Goal: Task Accomplishment & Management: Complete application form

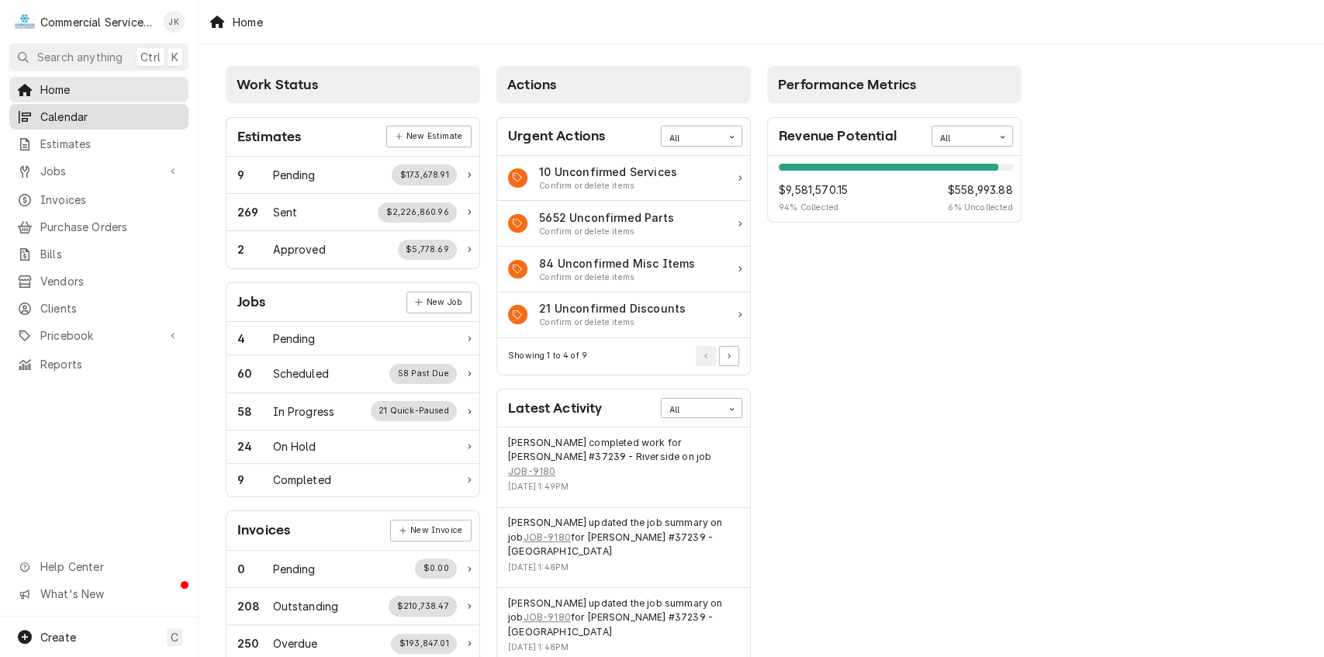
click at [78, 115] on span "Calendar" at bounding box center [110, 117] width 140 height 16
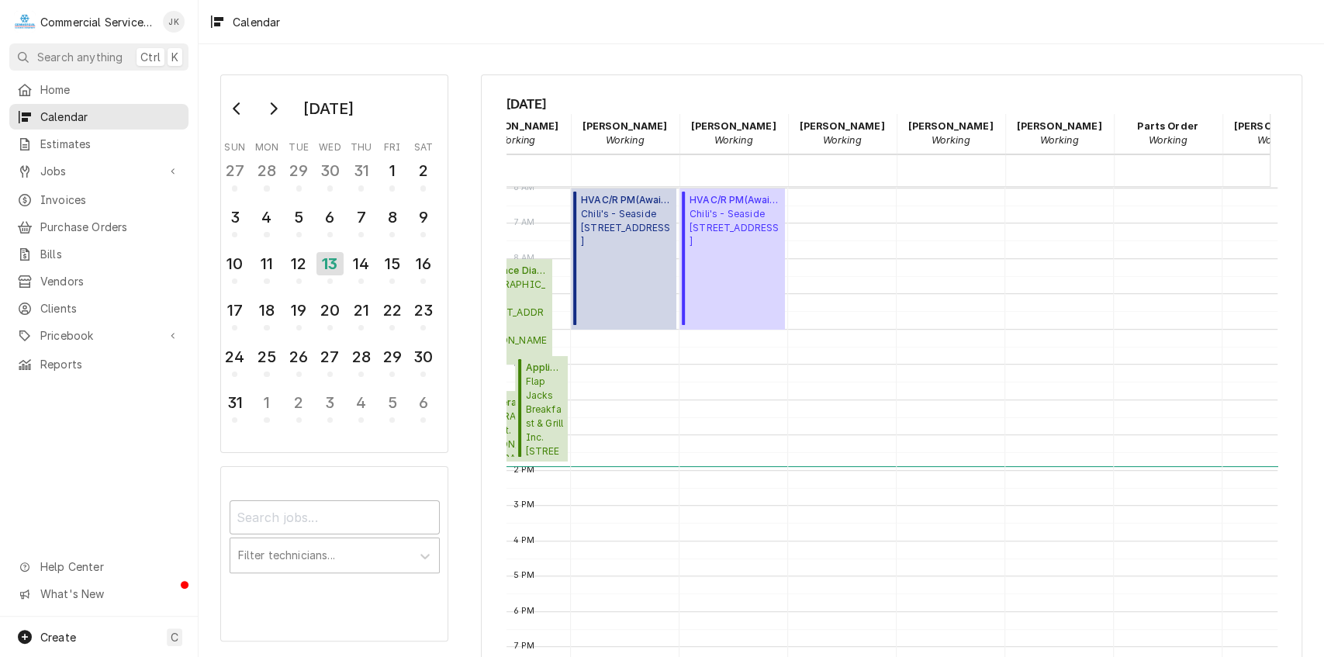
scroll to position [0, 575]
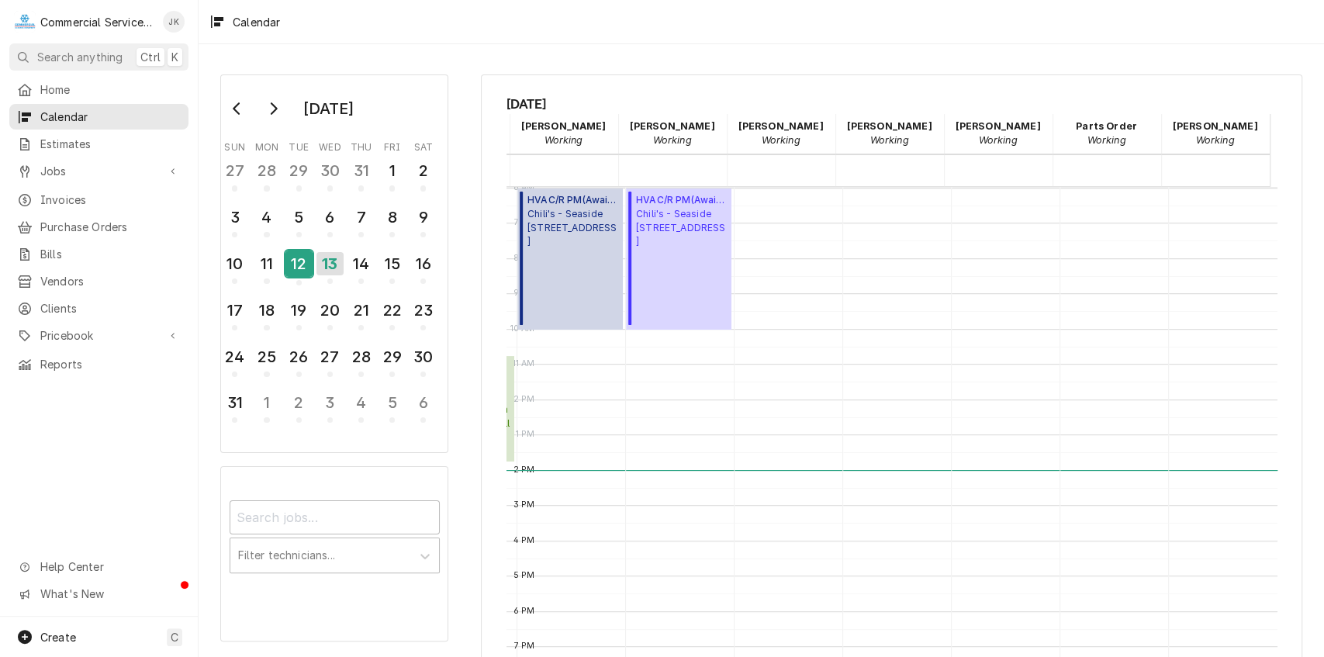
click at [295, 258] on div "12" at bounding box center [298, 263] width 27 height 26
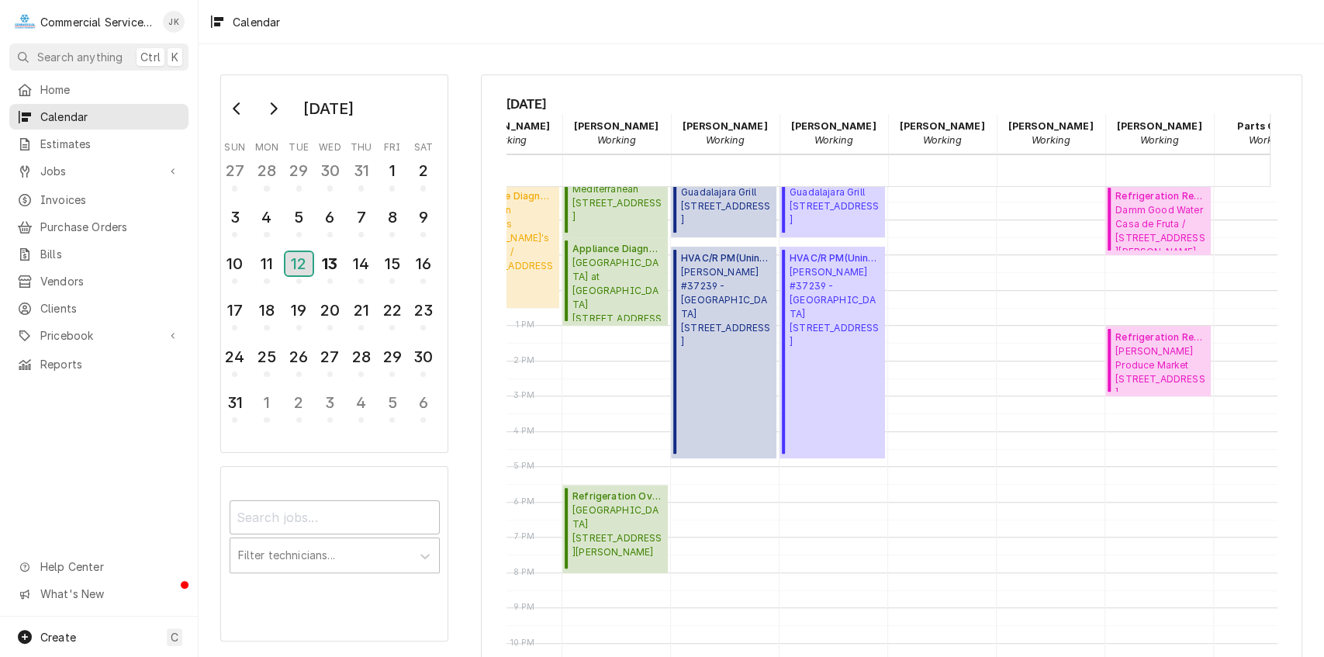
scroll to position [311, 410]
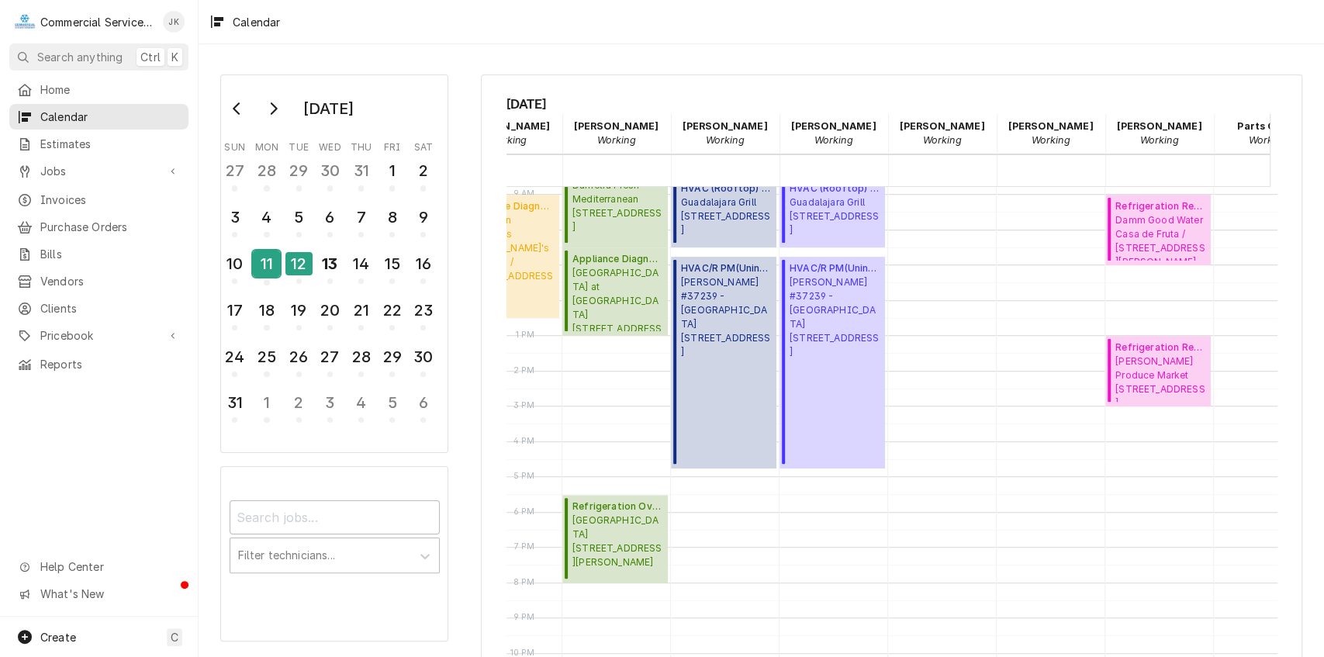
click at [259, 268] on div "11" at bounding box center [266, 263] width 27 height 26
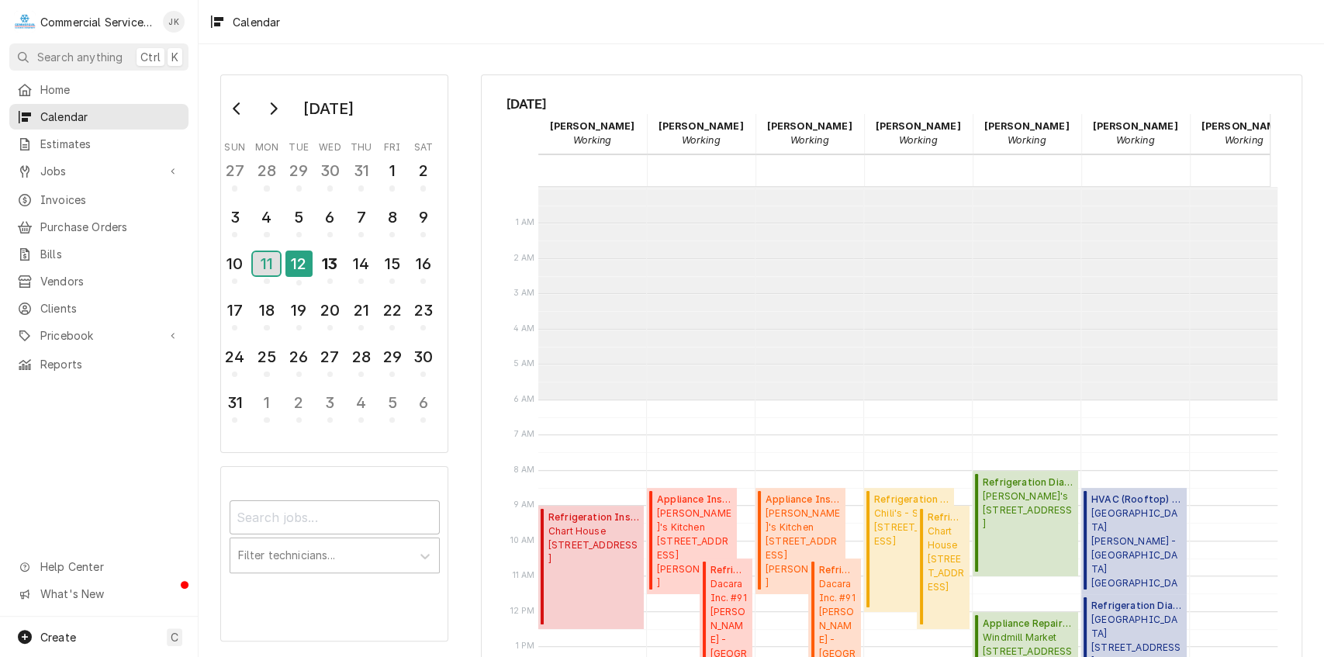
scroll to position [212, 0]
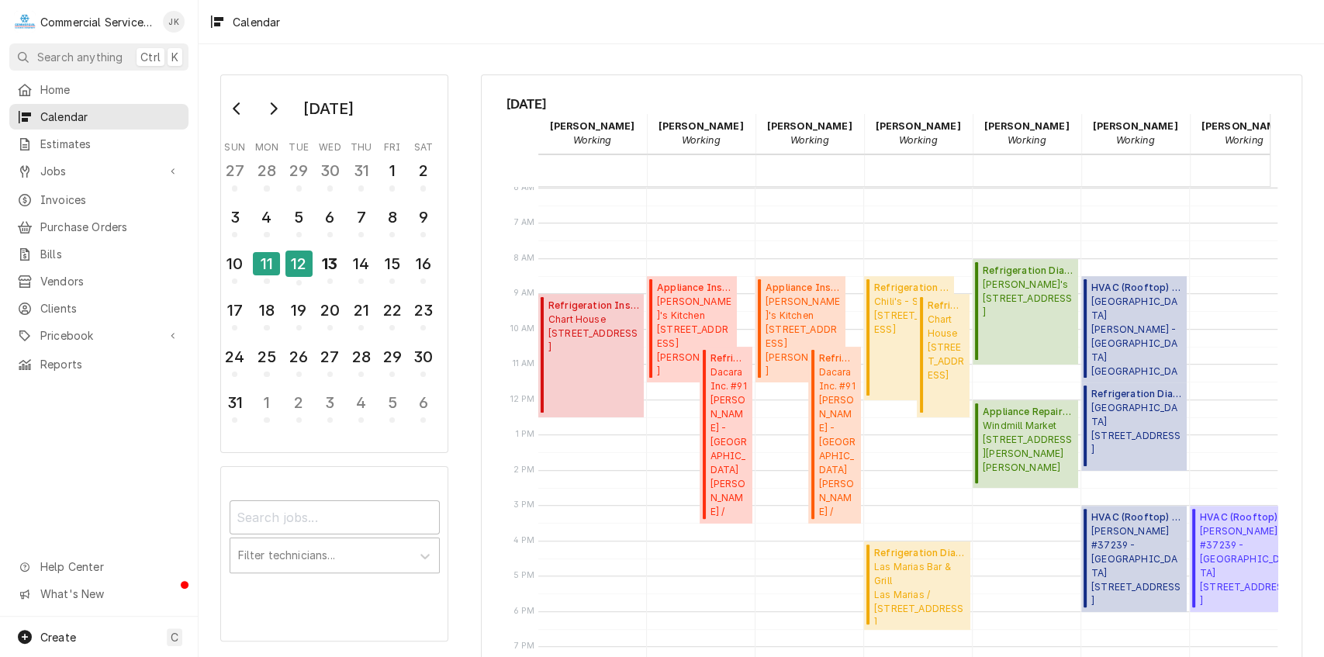
drag, startPoint x: 916, startPoint y: 648, endPoint x: 986, endPoint y: 640, distance: 71.1
click at [986, 640] on div "12 AM 1 AM 2 AM 3 AM 4 AM 5 AM 6 AM 7 AM 8 AM 9 AM 10 AM 11 AM 12 PM 1 PM 2 PM …" at bounding box center [891, 422] width 771 height 471
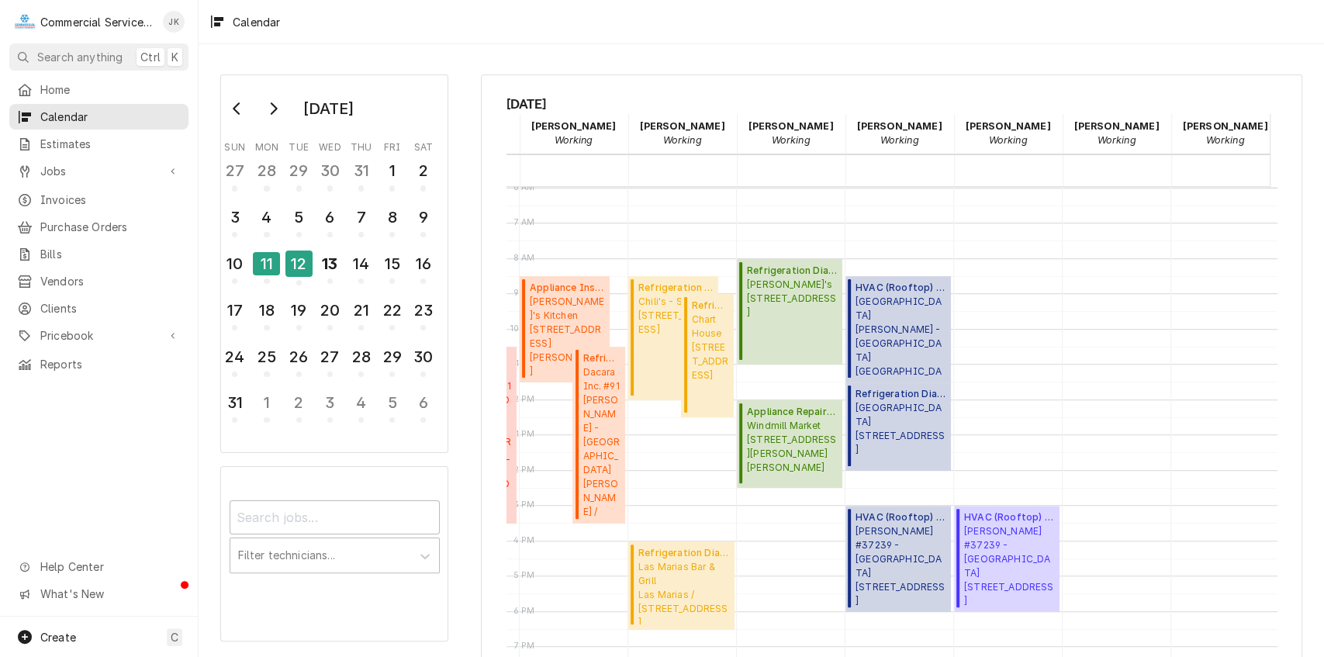
scroll to position [0, 0]
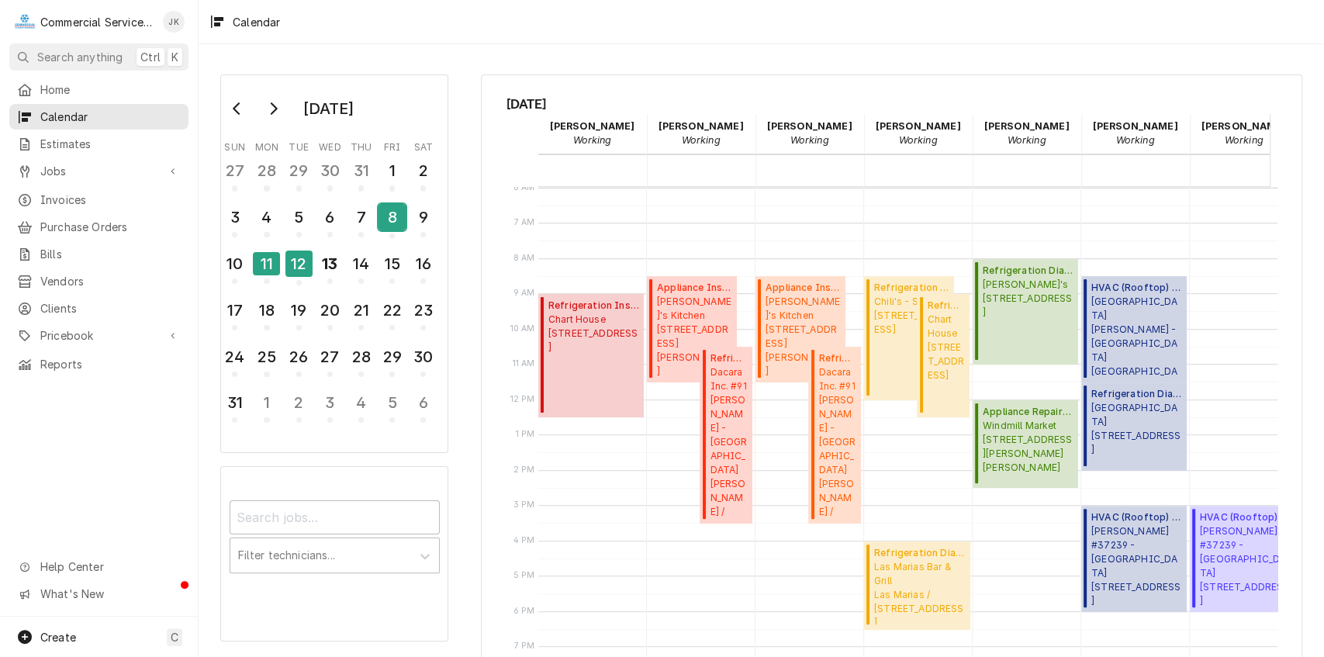
click at [390, 215] on div "8" at bounding box center [391, 217] width 27 height 26
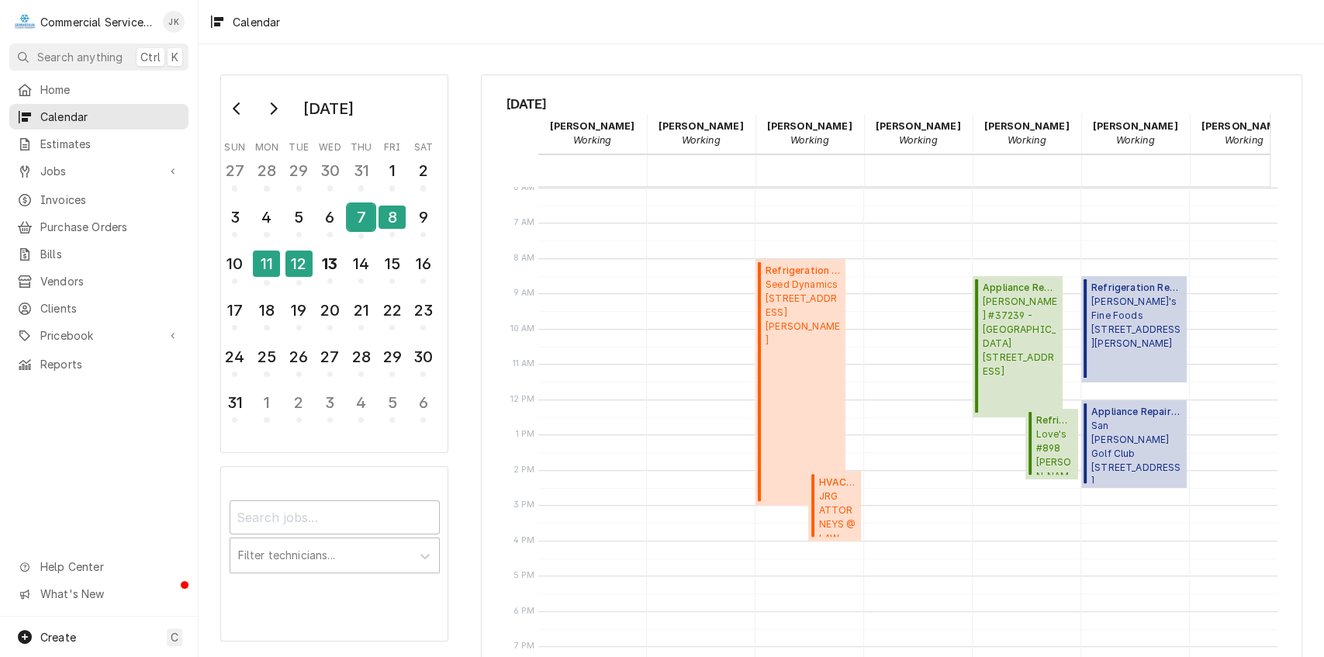
click at [363, 214] on div "7" at bounding box center [360, 217] width 27 height 26
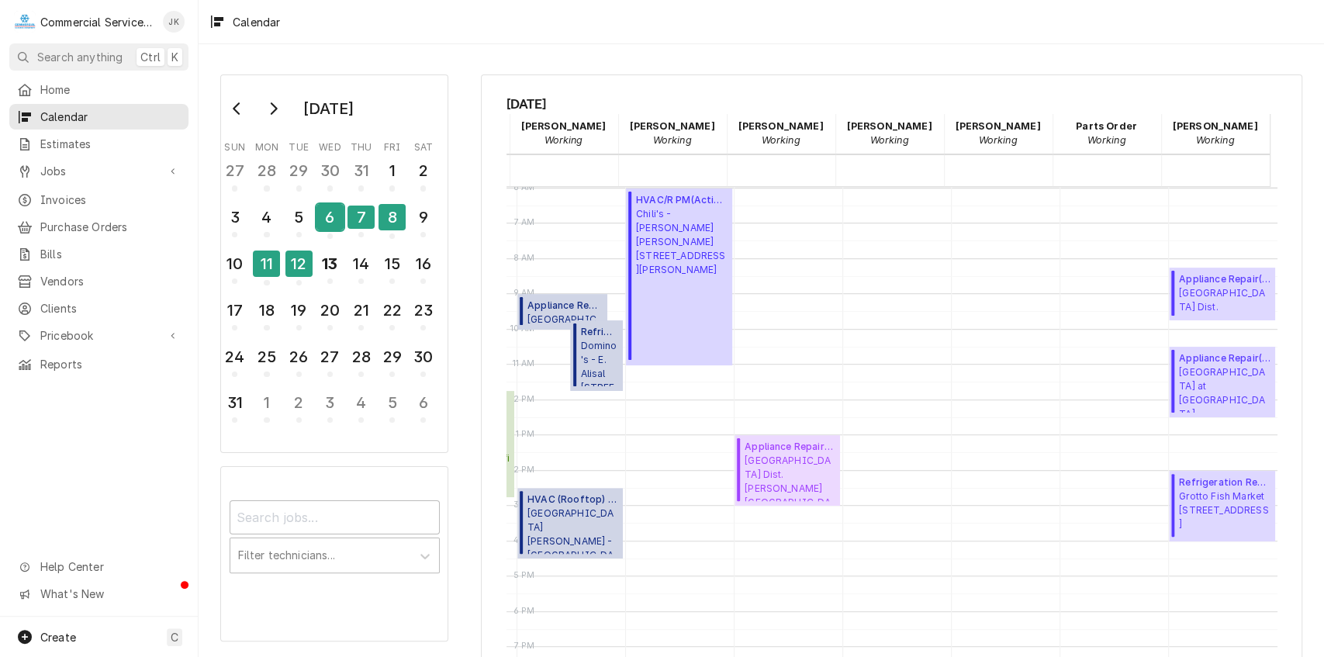
click at [329, 209] on div "6" at bounding box center [329, 217] width 27 height 26
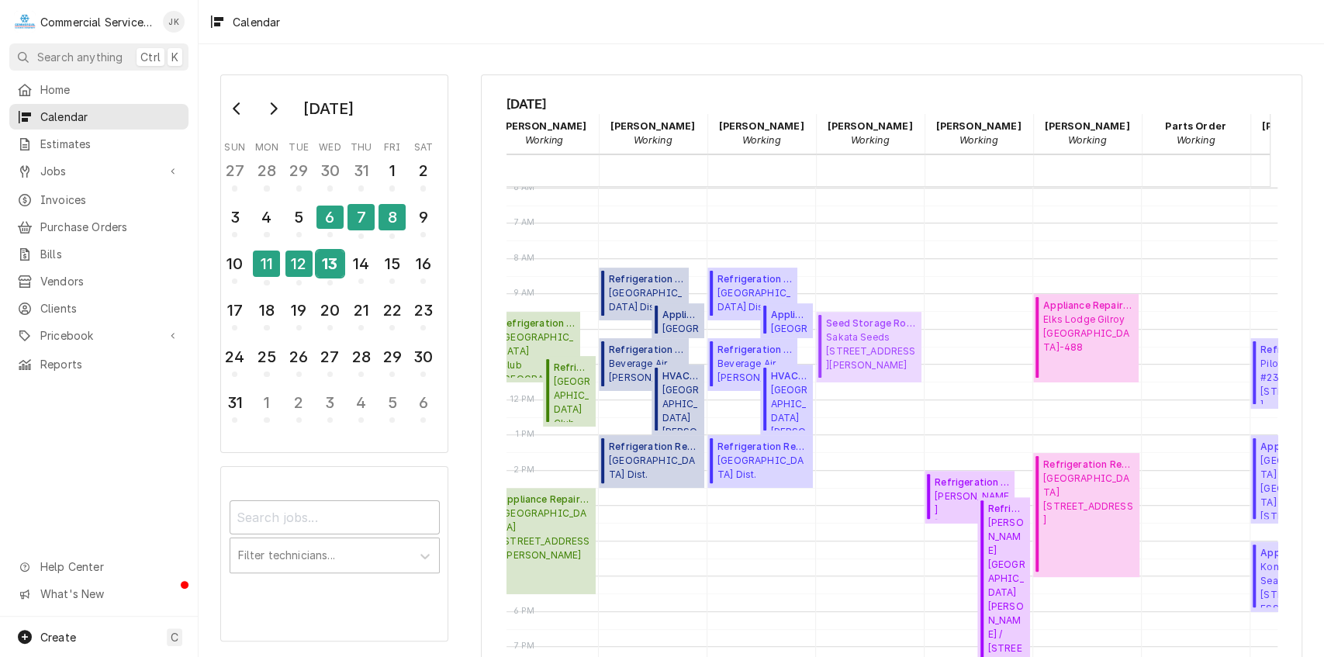
click at [330, 263] on div "13" at bounding box center [329, 263] width 27 height 26
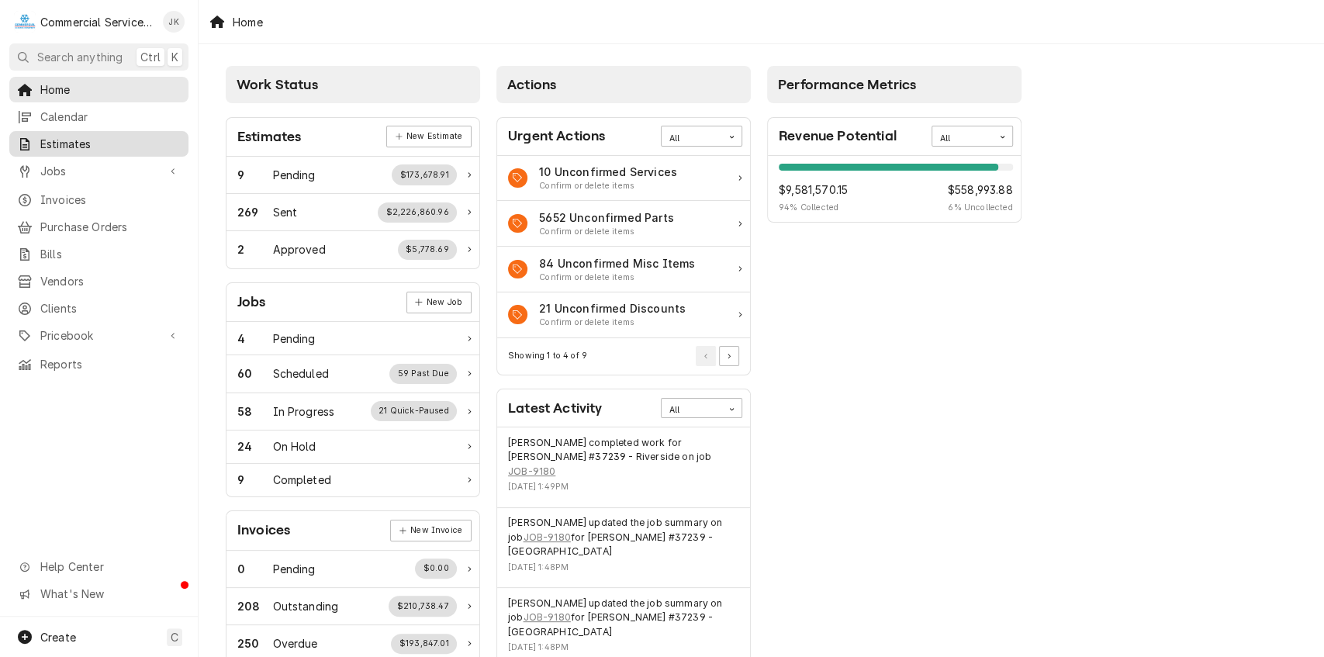
click at [99, 140] on span "Estimates" at bounding box center [110, 144] width 140 height 16
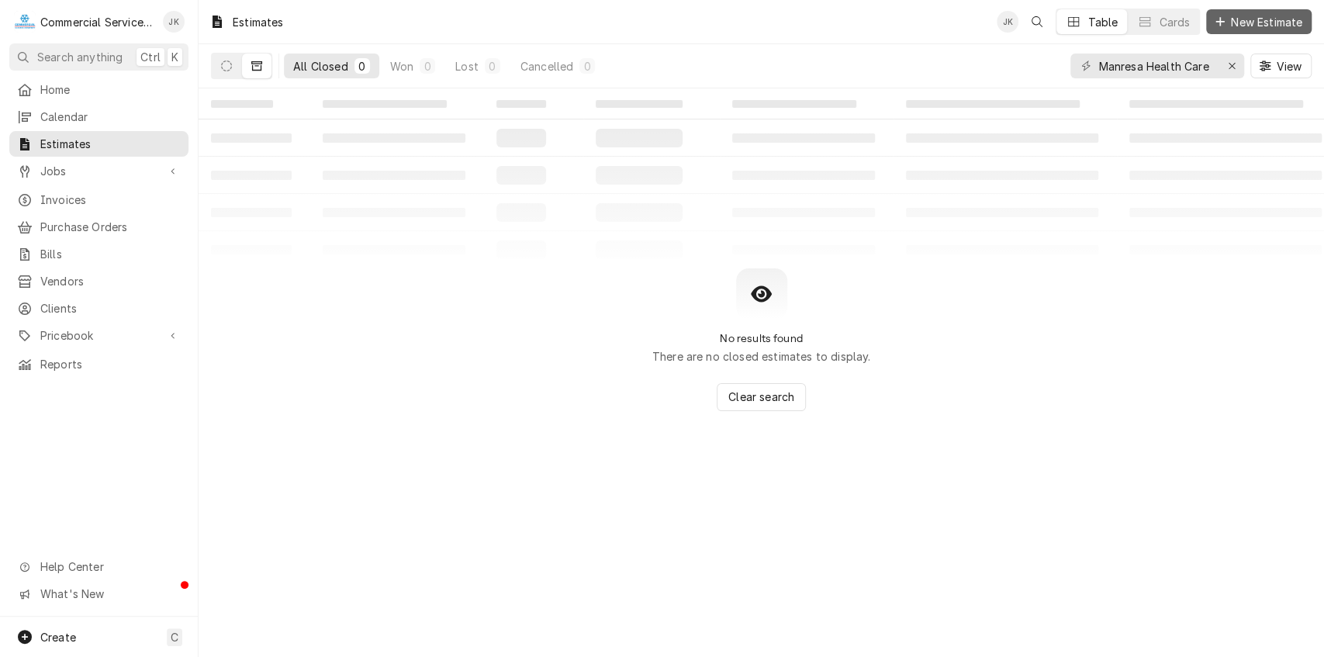
click at [1234, 16] on span "New Estimate" at bounding box center [1266, 22] width 78 height 16
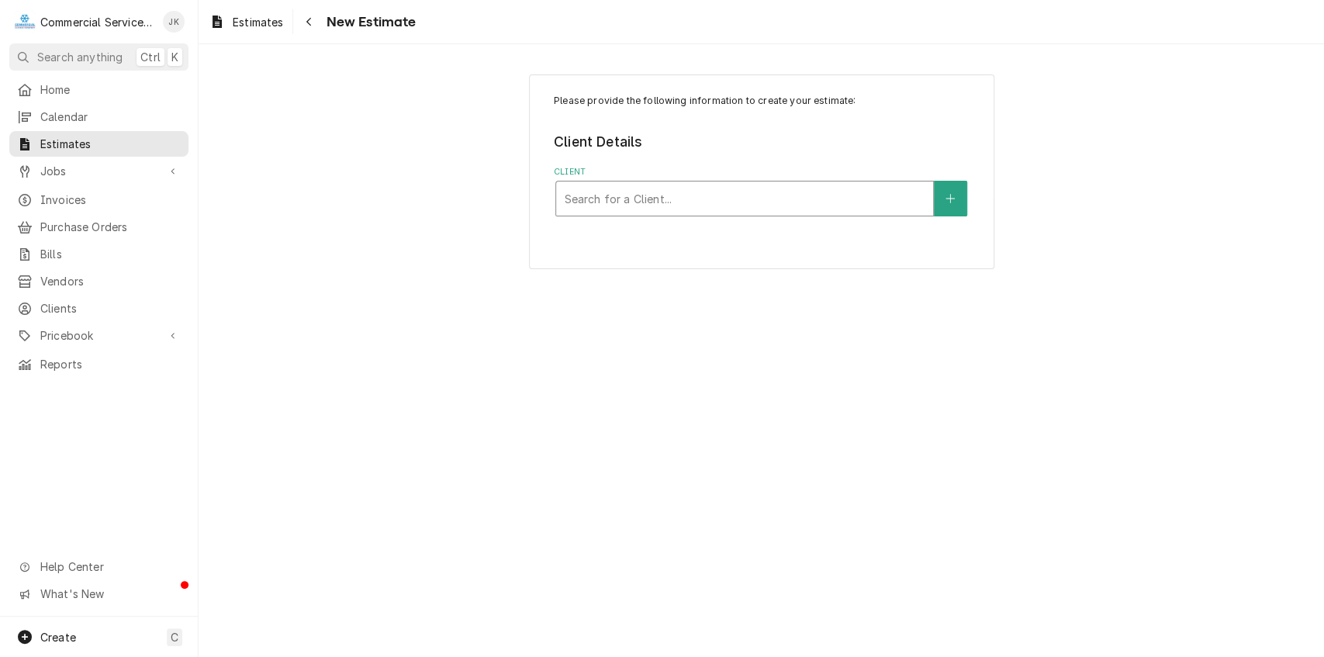
click at [595, 191] on div "Client" at bounding box center [744, 199] width 361 height 28
type input "Manresa"
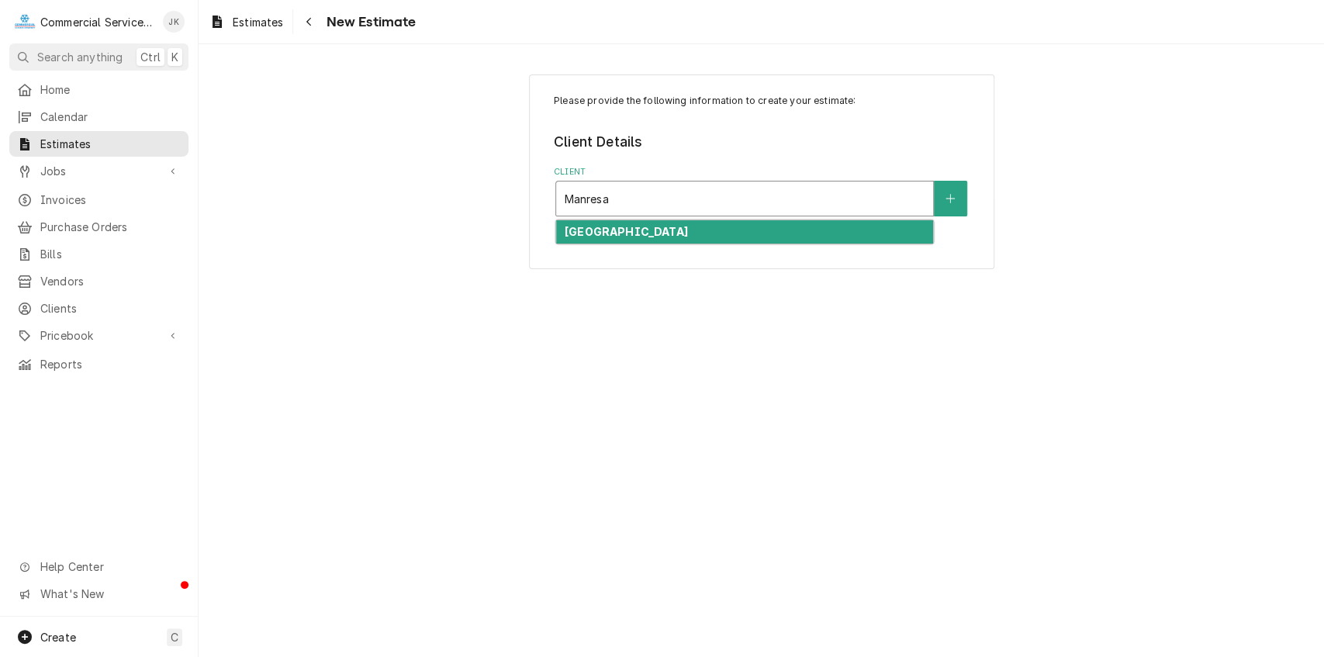
click at [632, 223] on div "[GEOGRAPHIC_DATA]" at bounding box center [744, 232] width 377 height 24
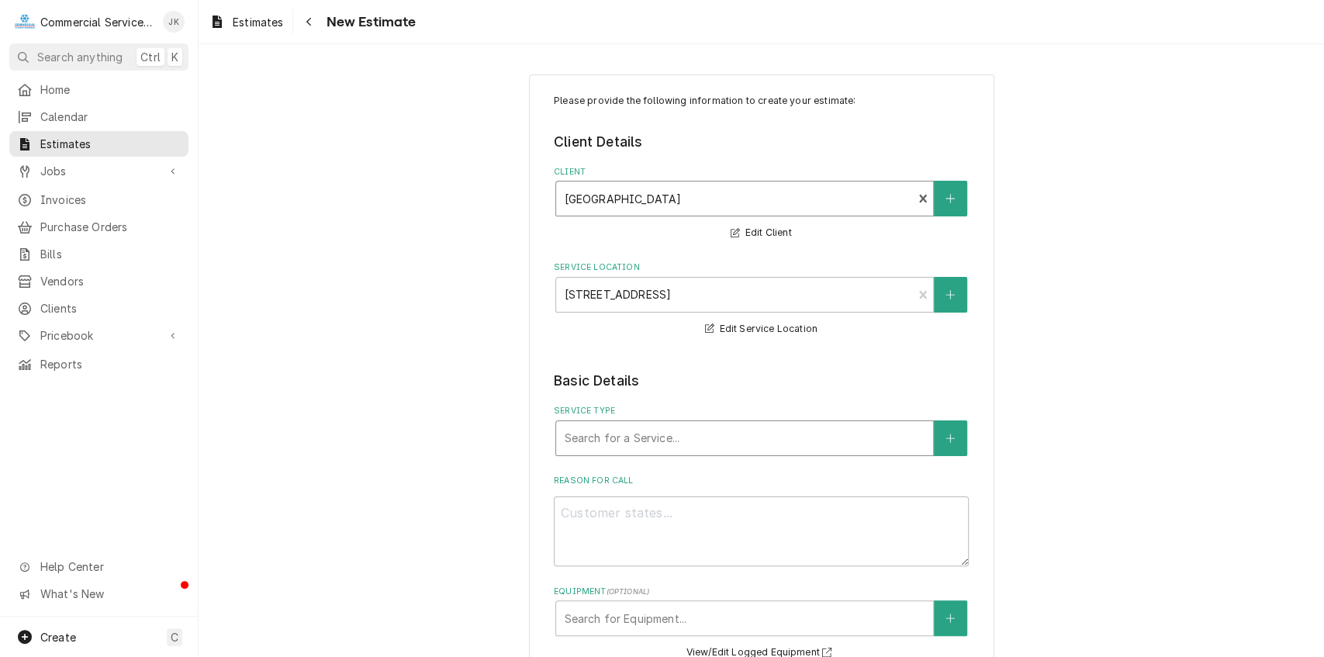
click at [582, 440] on div "Service Type" at bounding box center [744, 438] width 361 height 28
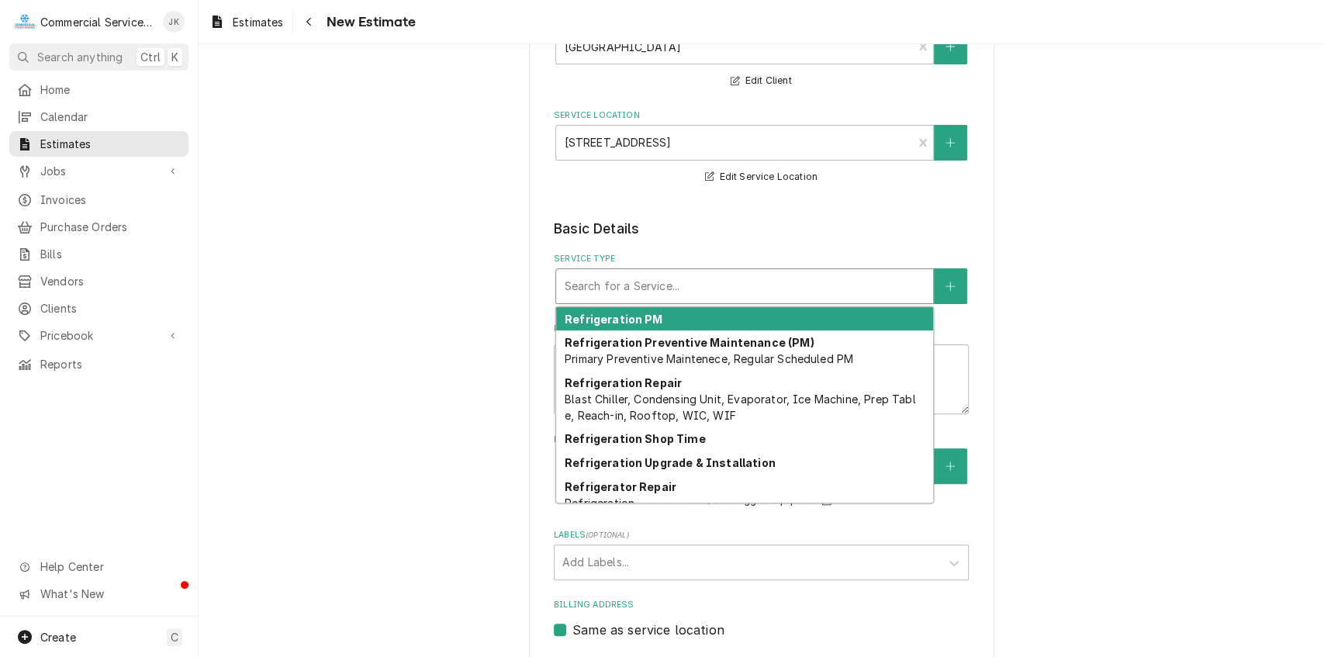
scroll to position [1852, 0]
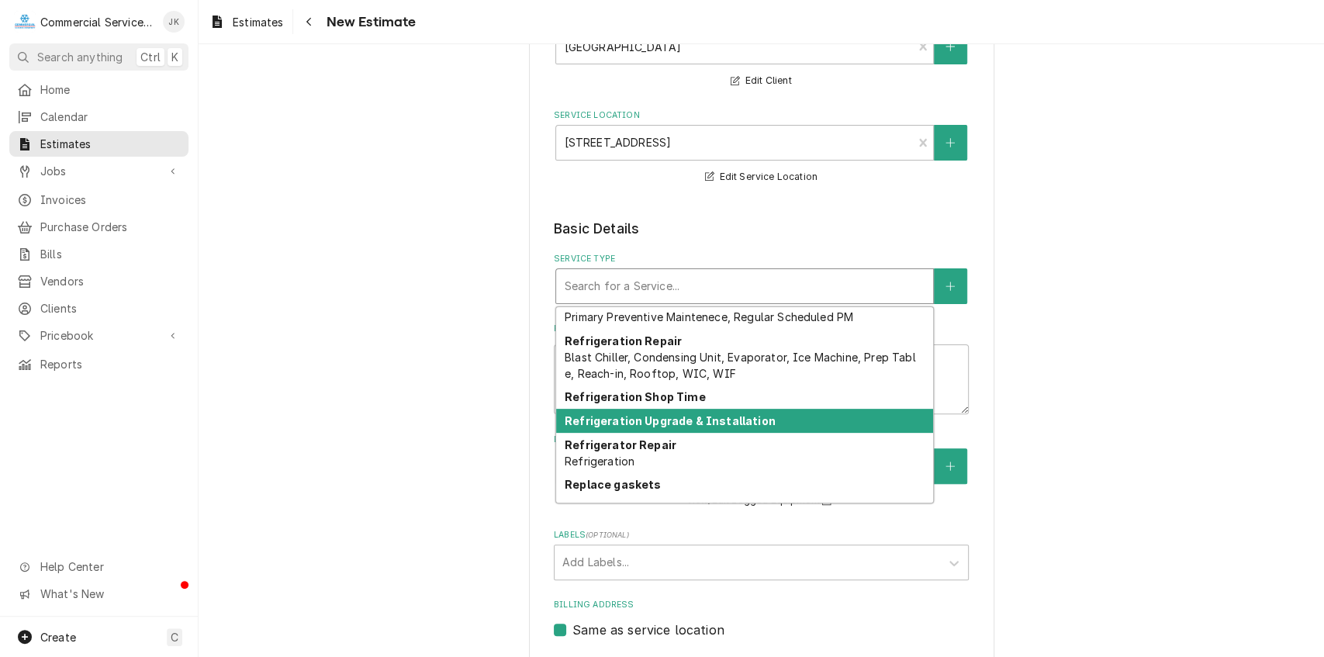
click at [654, 413] on div "Refrigeration Upgrade & Installation" at bounding box center [744, 421] width 377 height 24
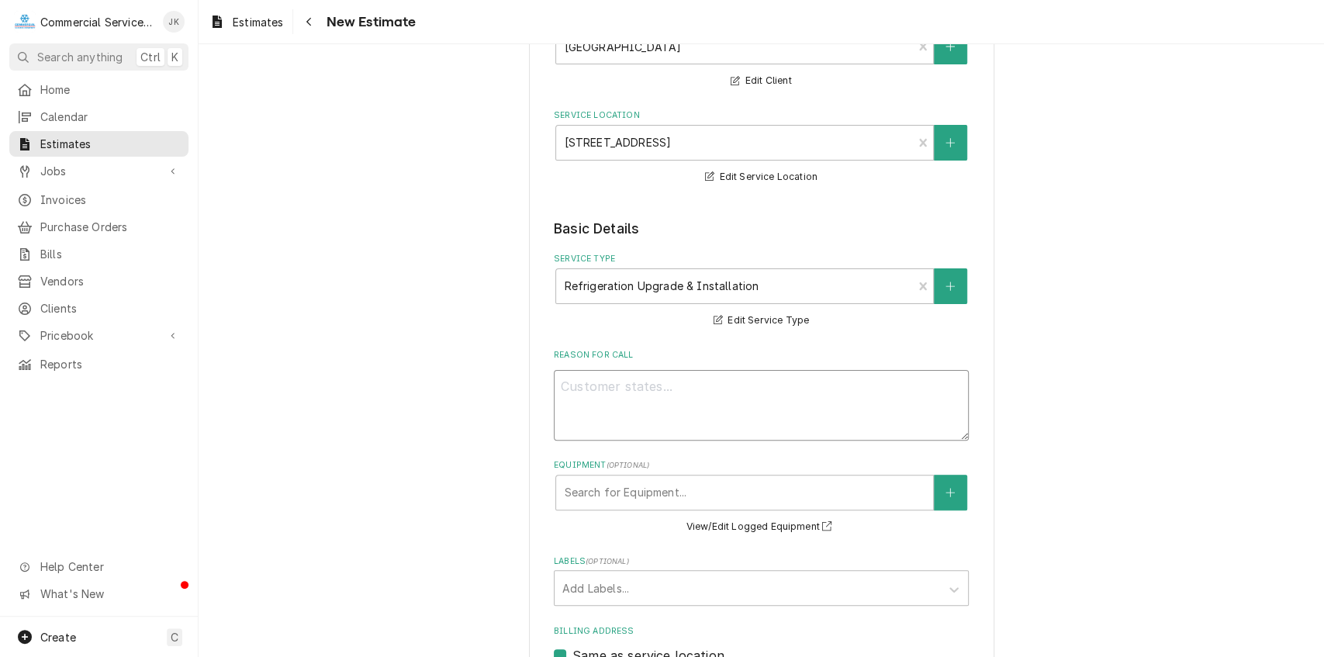
click at [564, 382] on textarea "Reason For Call" at bounding box center [761, 405] width 415 height 71
type textarea "x"
type textarea "B"
type textarea "x"
type textarea "Br"
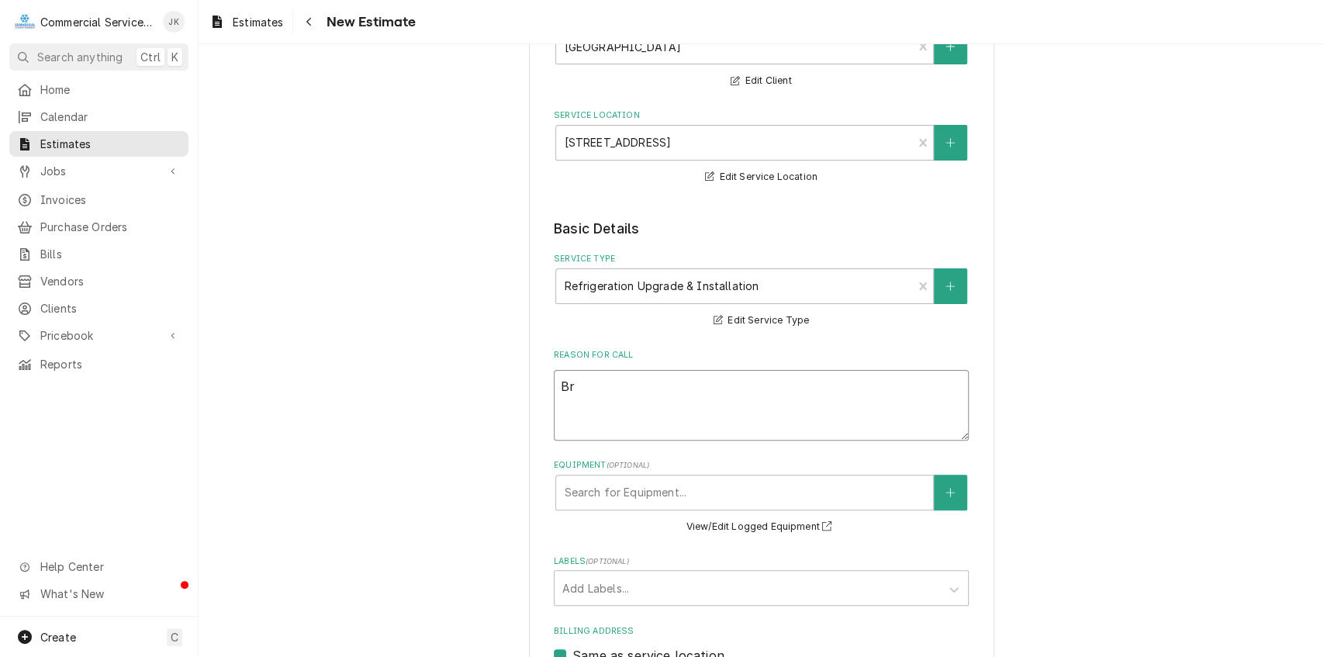
type textarea "x"
type textarea "Bre"
type textarea "x"
type textarea "Brea"
type textarea "x"
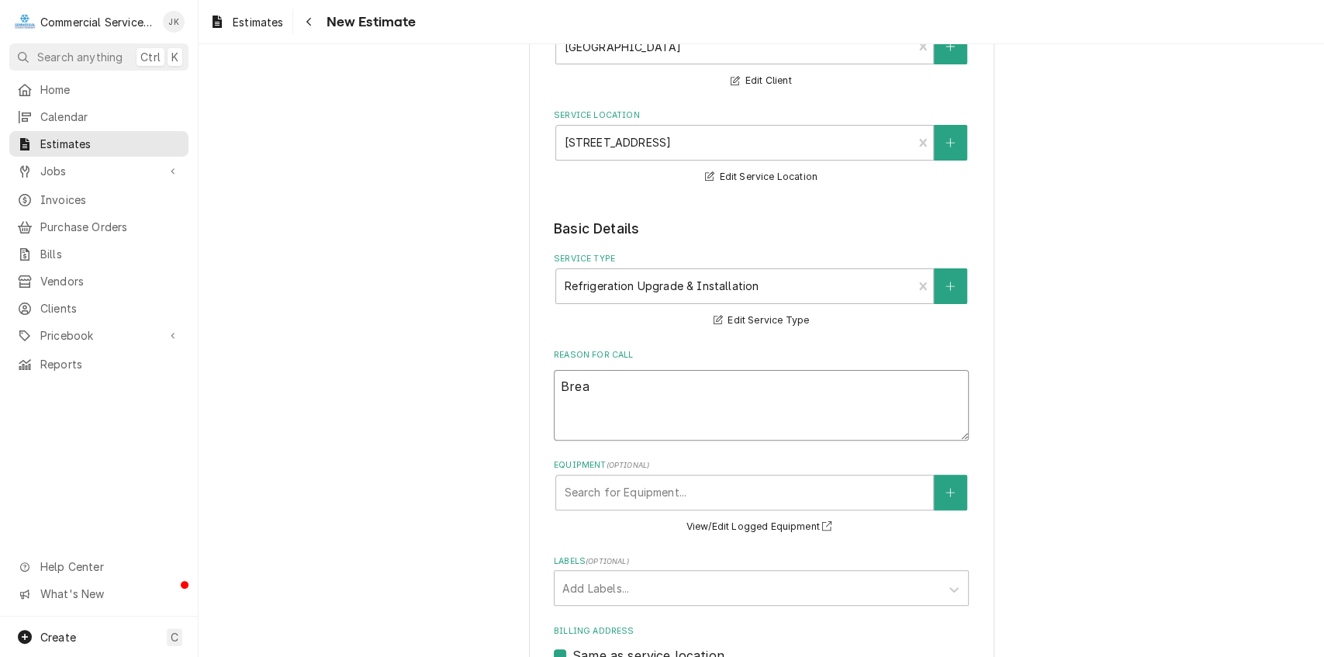
type textarea "Break"
type textarea "x"
type textarea "Breake"
type textarea "x"
type textarea "Breaker"
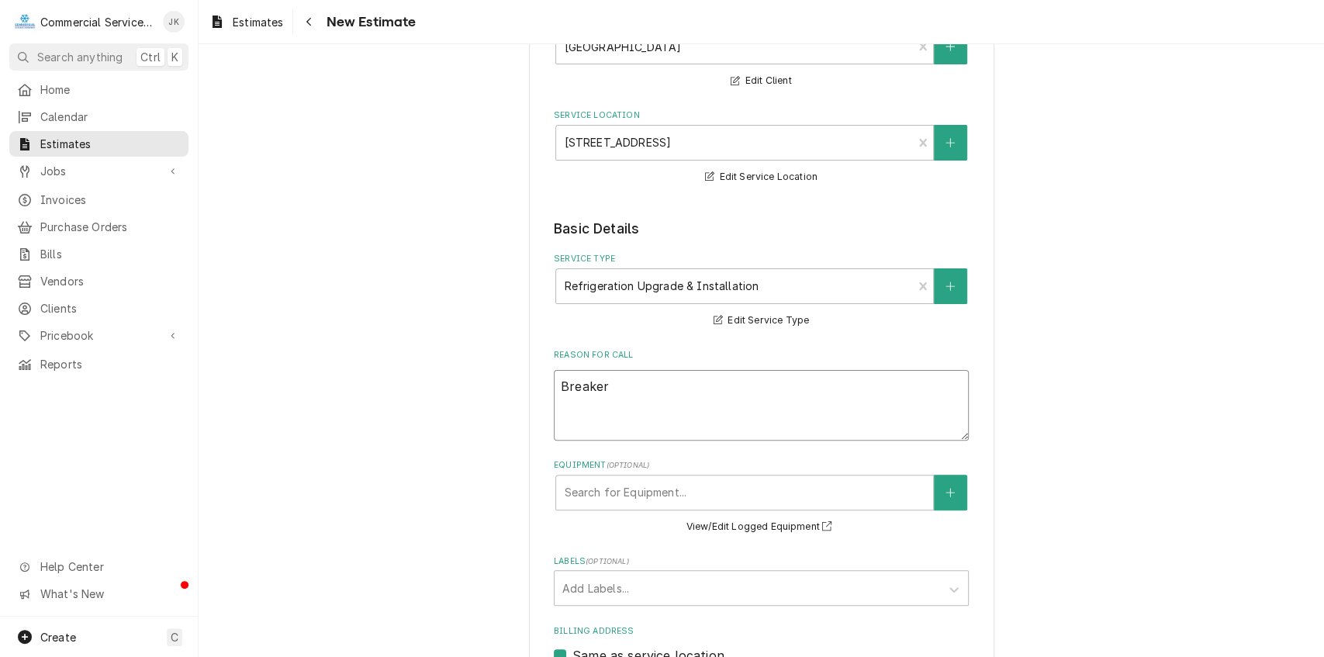
type textarea "x"
type textarea "Breaker"
type textarea "x"
type textarea "Breaker t"
type textarea "x"
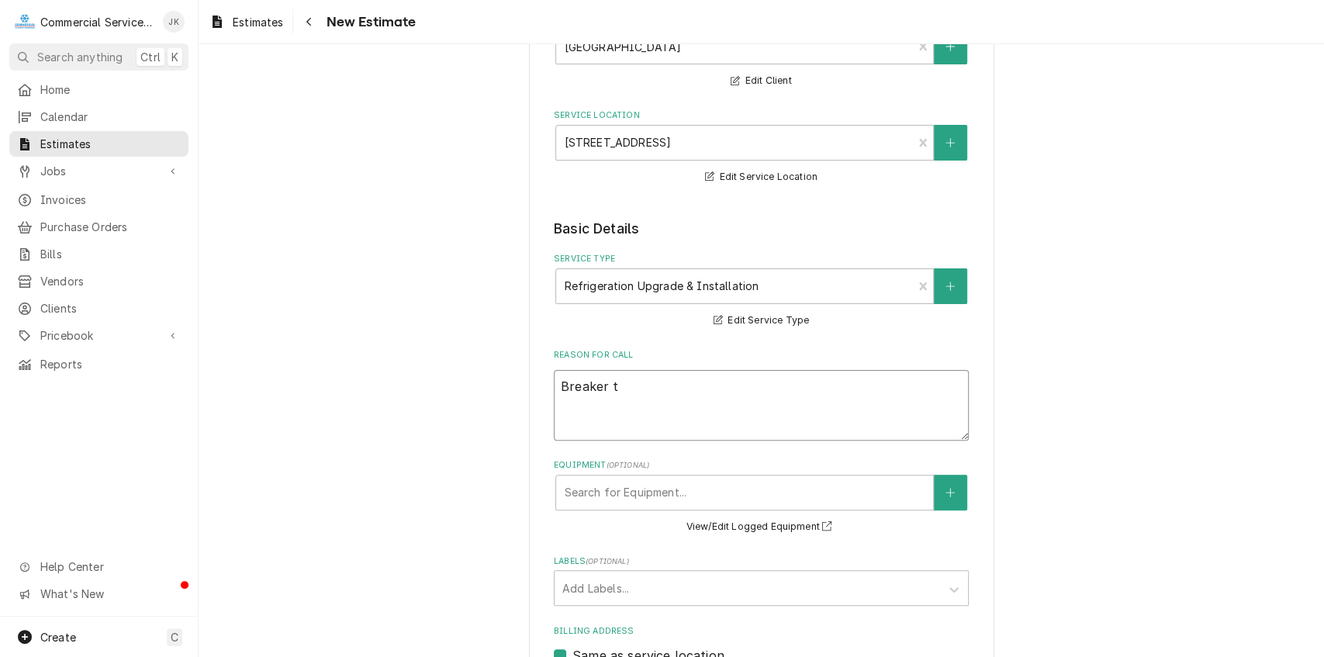
type textarea "Breaker tr"
type textarea "x"
type textarea "Breaker tri"
type textarea "x"
type textarea "Breaker trip"
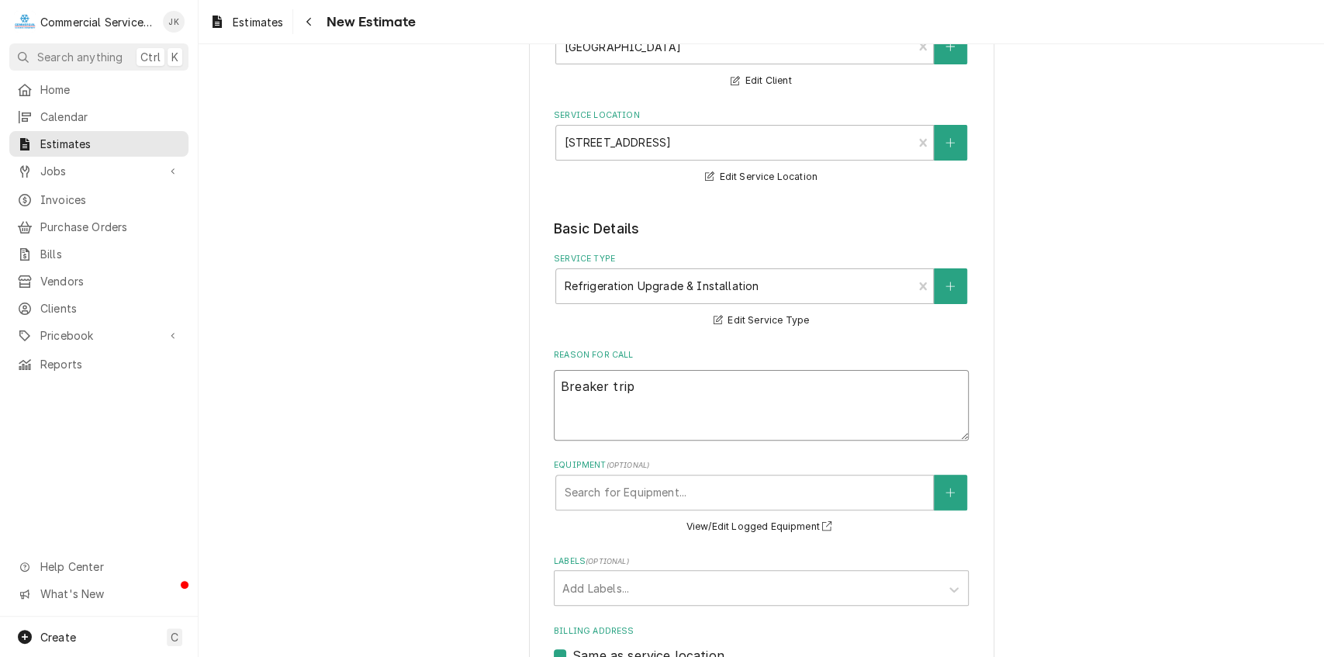
type textarea "x"
type textarea "Breaker [PERSON_NAME]"
type textarea "x"
type textarea "Breaker [PERSON_NAME]"
type textarea "x"
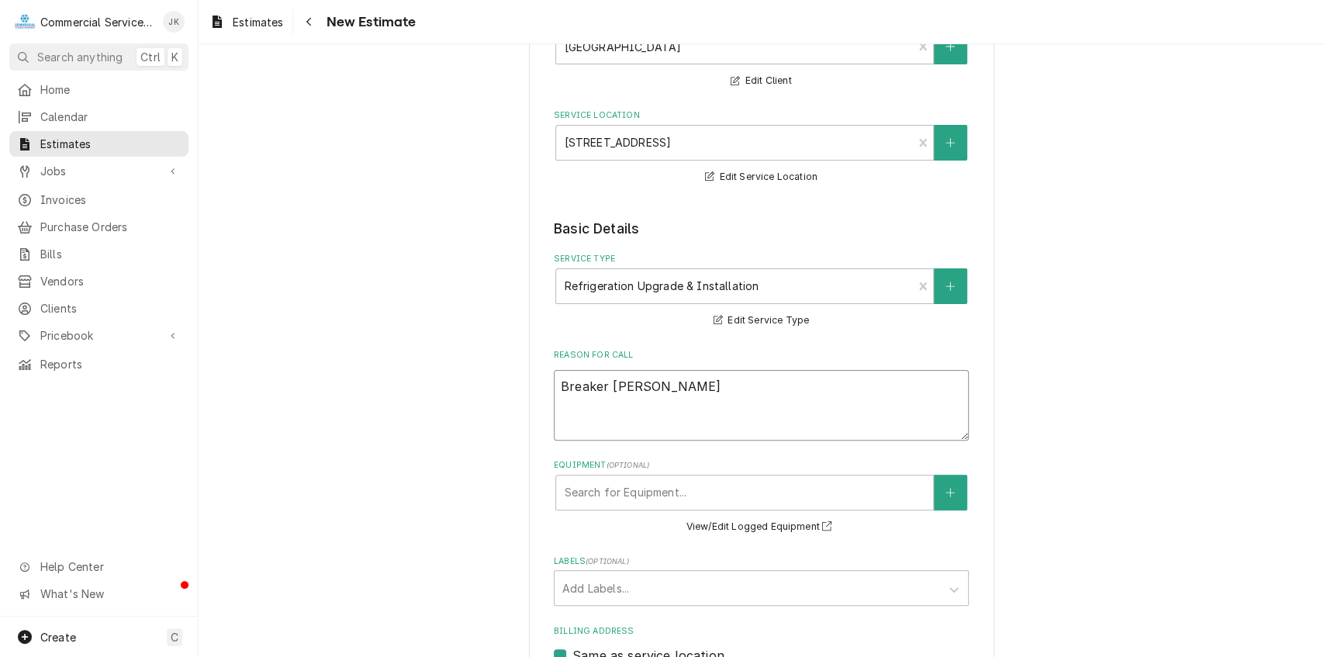
type textarea "Breaker tripped"
type textarea "x"
type textarea "Breaker tripped"
type textarea "x"
type textarea "Breaker tripped t"
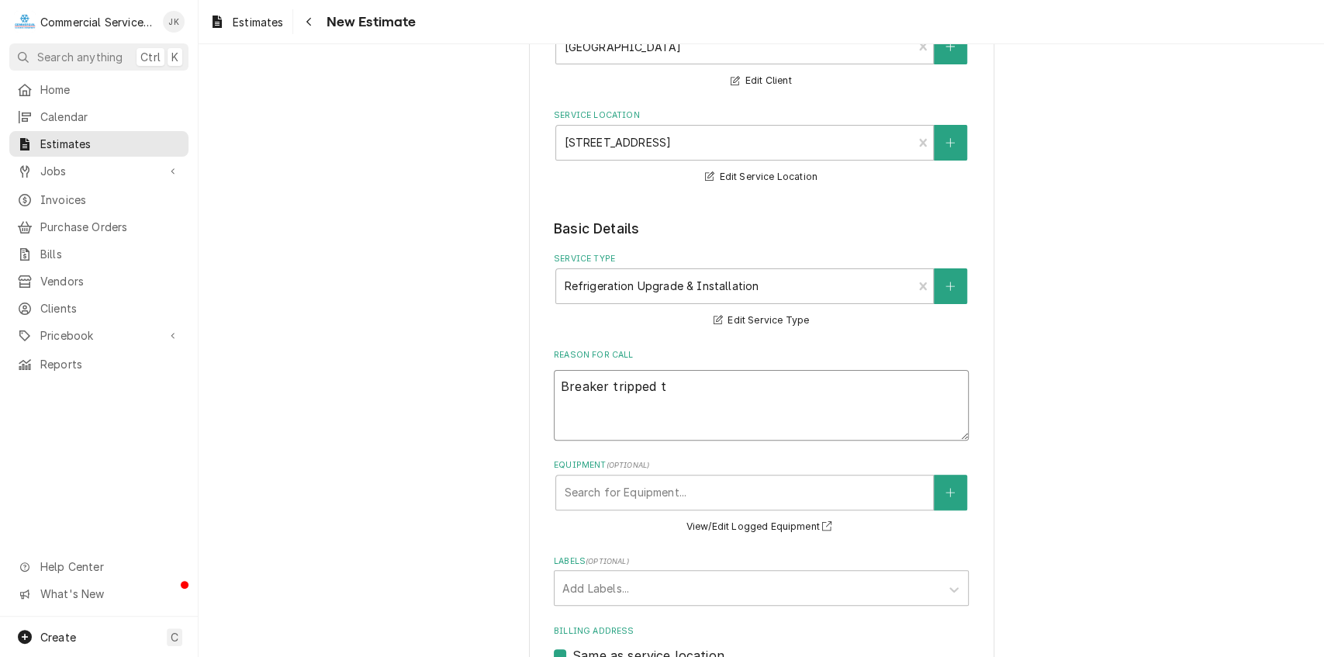
type textarea "x"
type textarea "Breaker tripped to"
type textarea "x"
type textarea "Breaker tripped to"
type textarea "x"
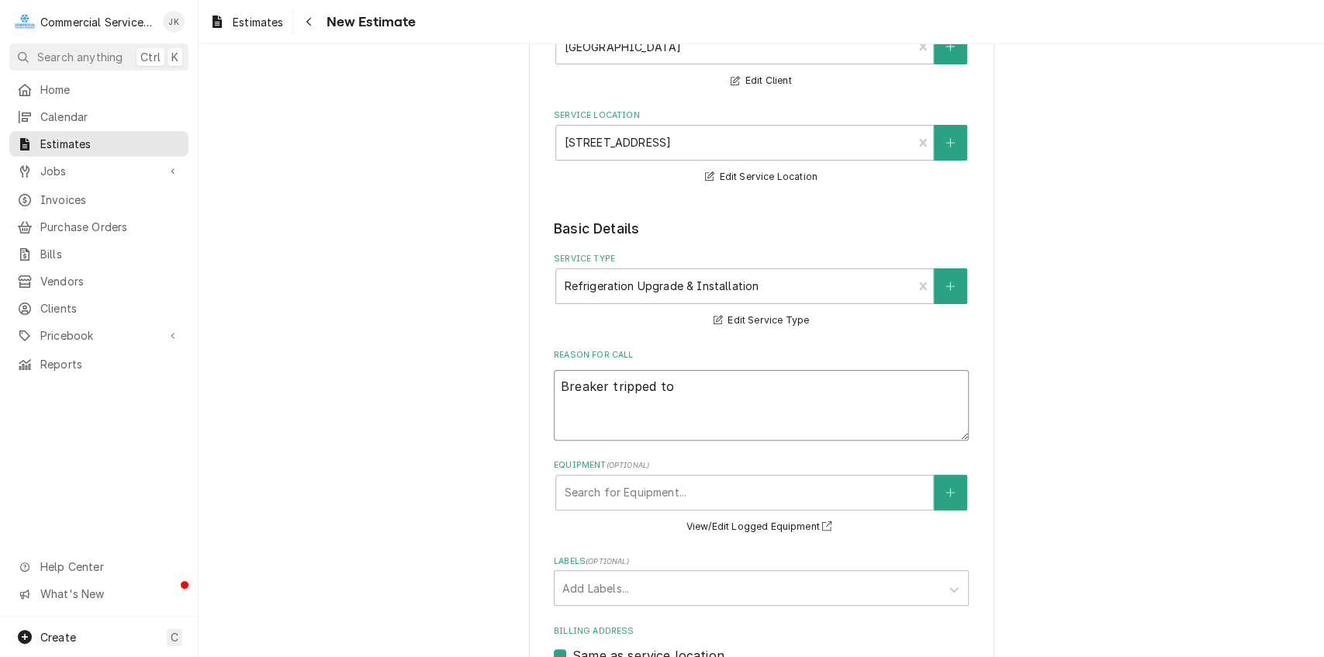
type textarea "Breaker tripped to c"
type textarea "x"
type textarea "Breaker tripped to co"
type textarea "x"
type textarea "Breaker tripped to con"
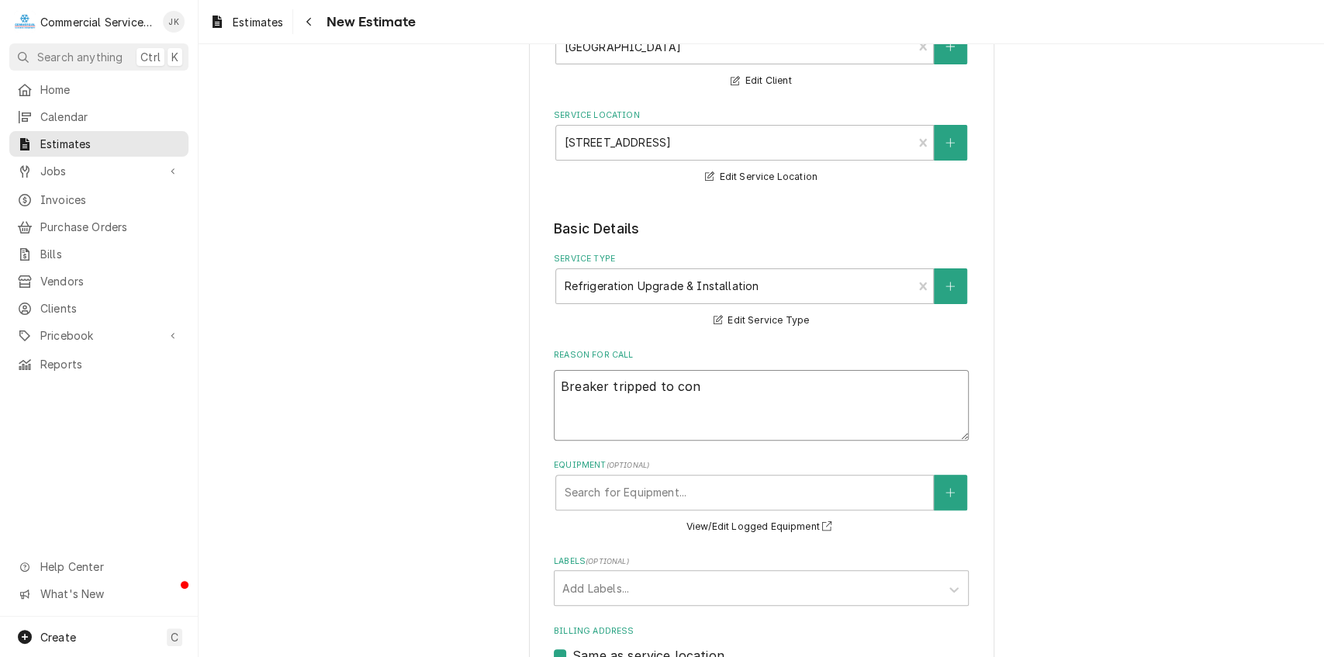
type textarea "x"
type textarea "Breaker tripped to cond"
type textarea "x"
type textarea "Breaker tripped to [PERSON_NAME]"
type textarea "x"
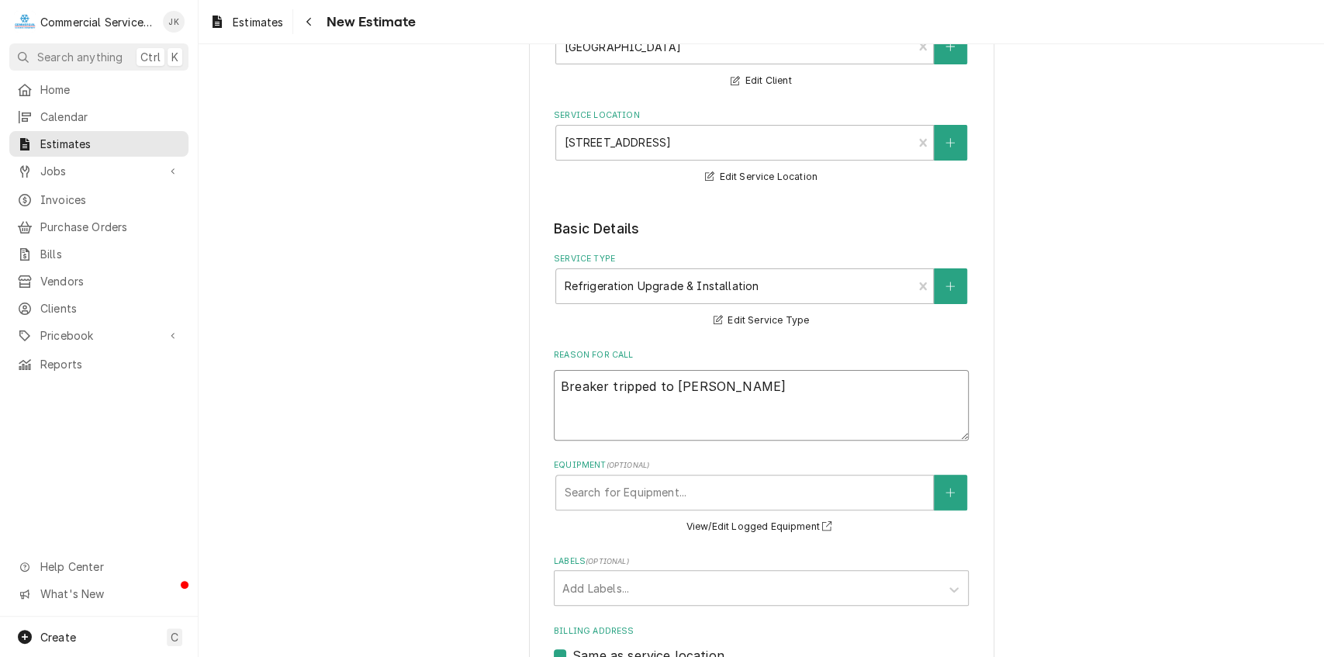
type textarea "Breaker tripped to conden"
type textarea "x"
type textarea "Breaker tripped to condens"
type textarea "x"
type textarea "Breaker tripped to condensi"
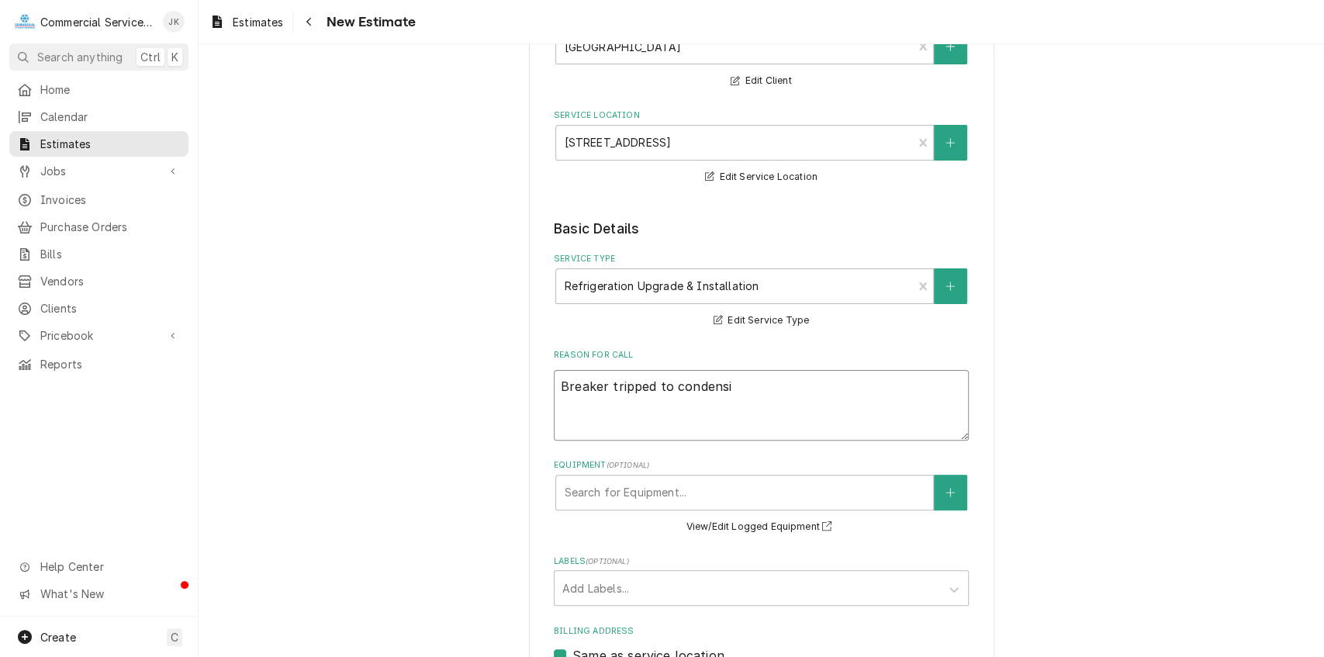
type textarea "x"
type textarea "Breaker tripped to condensin"
type textarea "x"
type textarea "Breaker tripped to condensing"
type textarea "x"
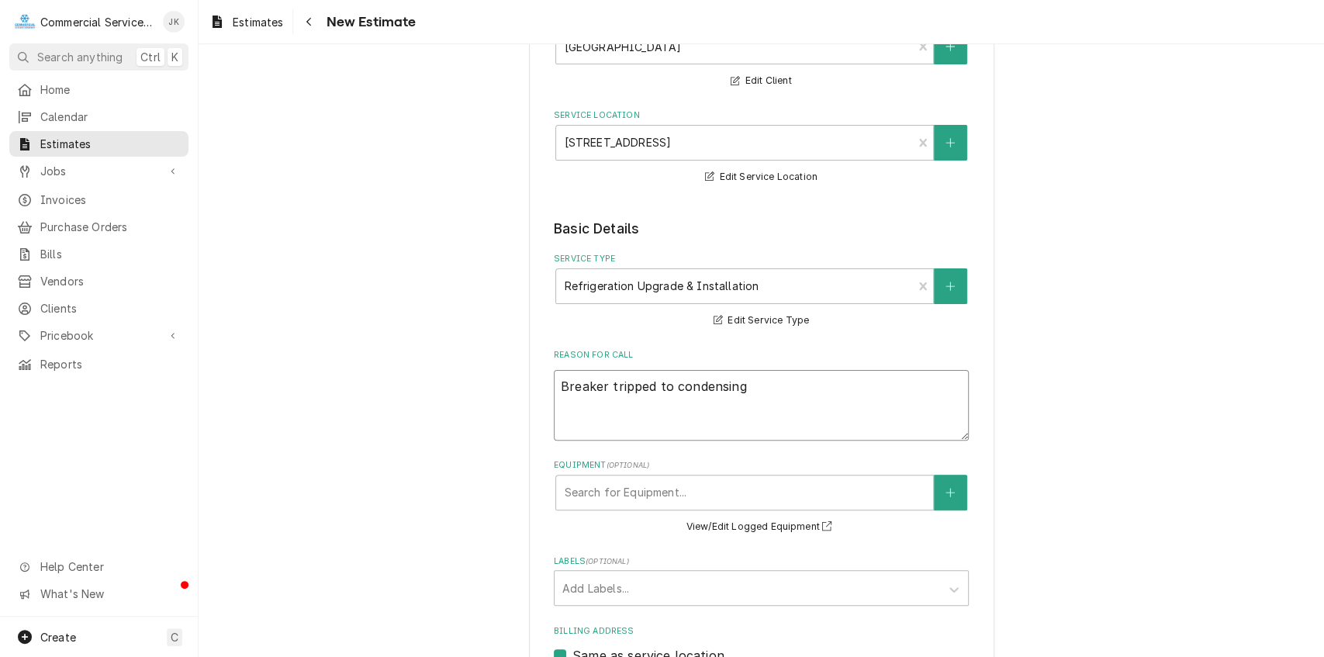
type textarea "Breaker tripped to condensing"
type textarea "x"
type textarea "Breaker tripped to condensing u"
type textarea "x"
type textarea "Breaker tripped to condensing un"
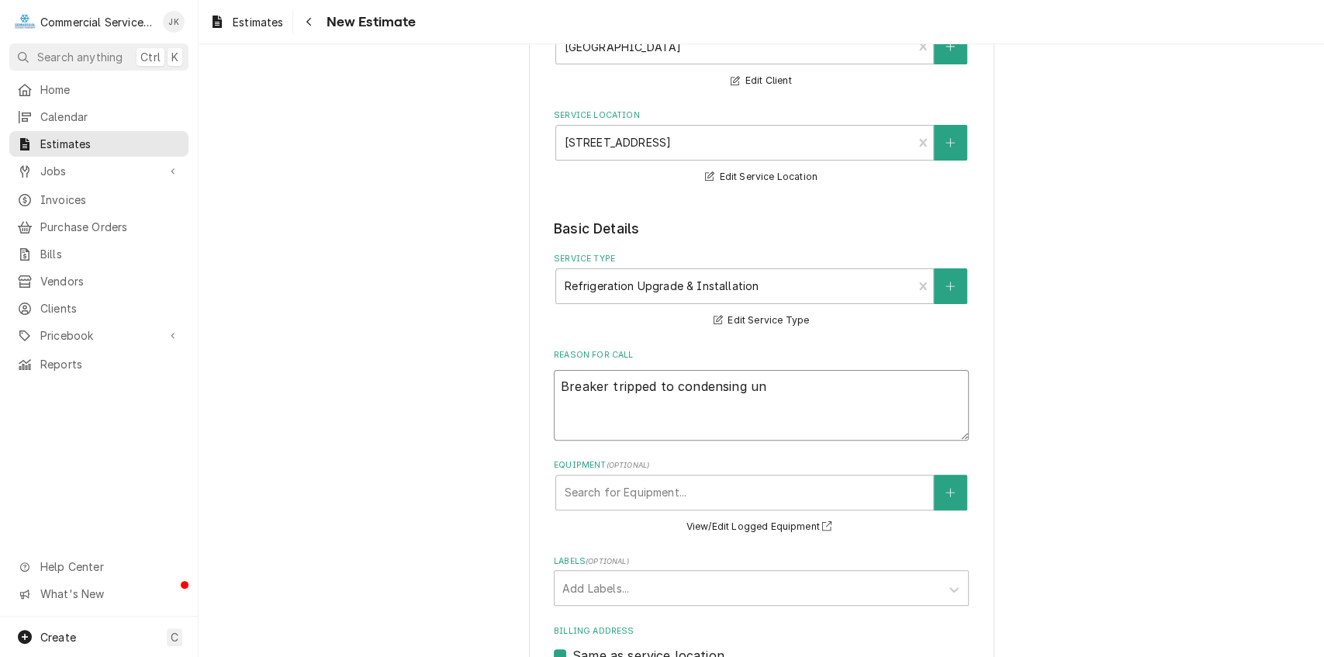
type textarea "x"
type textarea "Breaker tripped to condensing uni"
type textarea "x"
type textarea "Breaker tripped to condensing unit"
click at [665, 387] on textarea "Breaker tripped to condensing unit" at bounding box center [761, 405] width 415 height 71
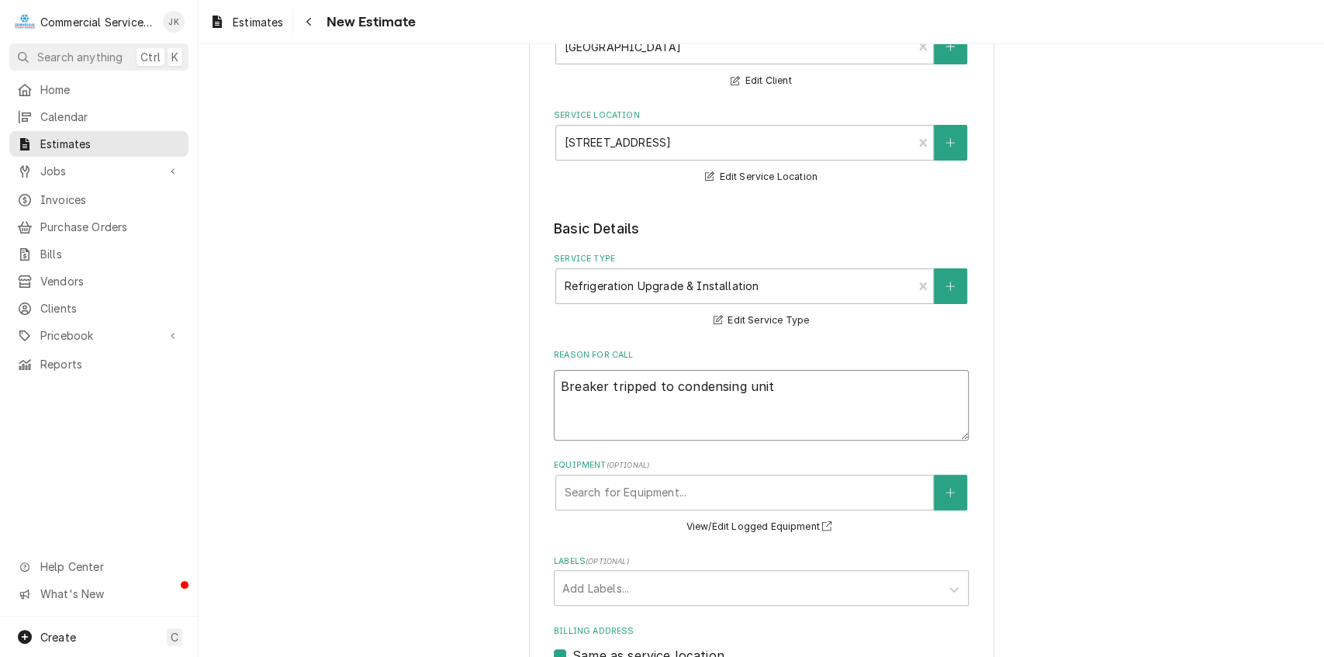
type textarea "x"
type textarea "Breaker tripped to condensing unit"
type textarea "x"
type textarea "Breaker tripped to o condensing unit"
type textarea "x"
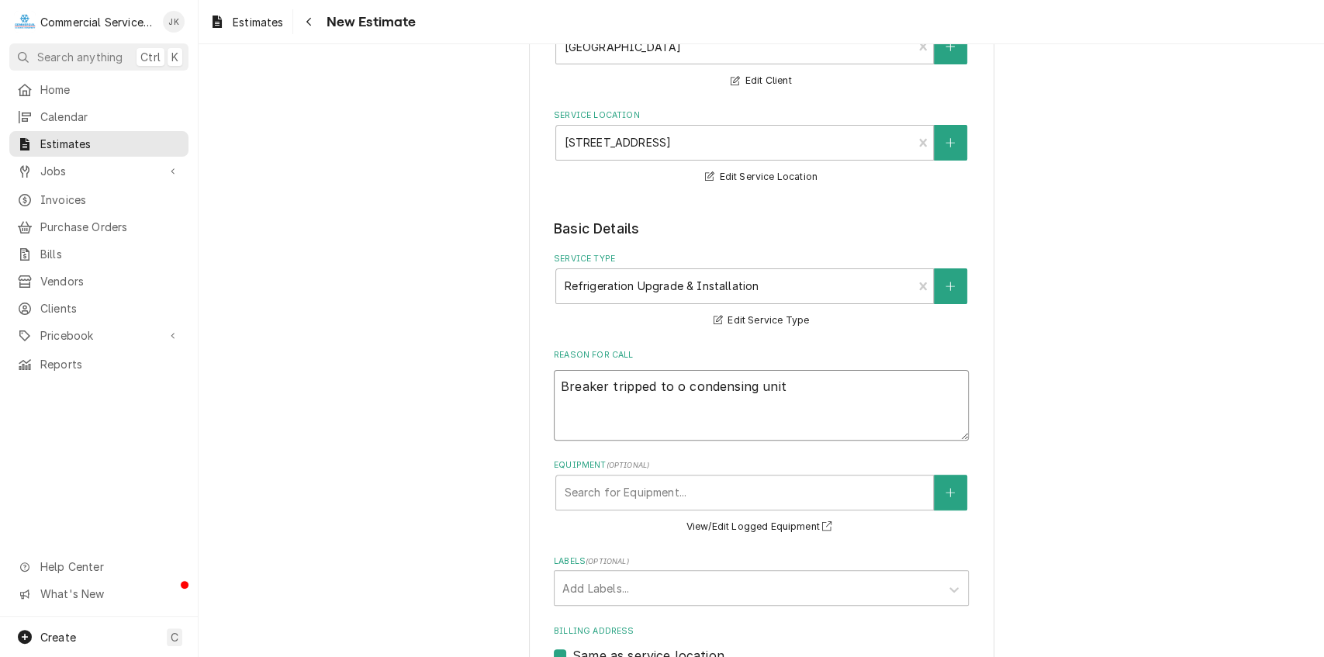
type textarea "Breaker tripped to ou condensing unit"
type textarea "x"
type textarea "Breaker tripped to out condensing unit"
type textarea "x"
type textarea "Breaker tripped to outd condensing unit"
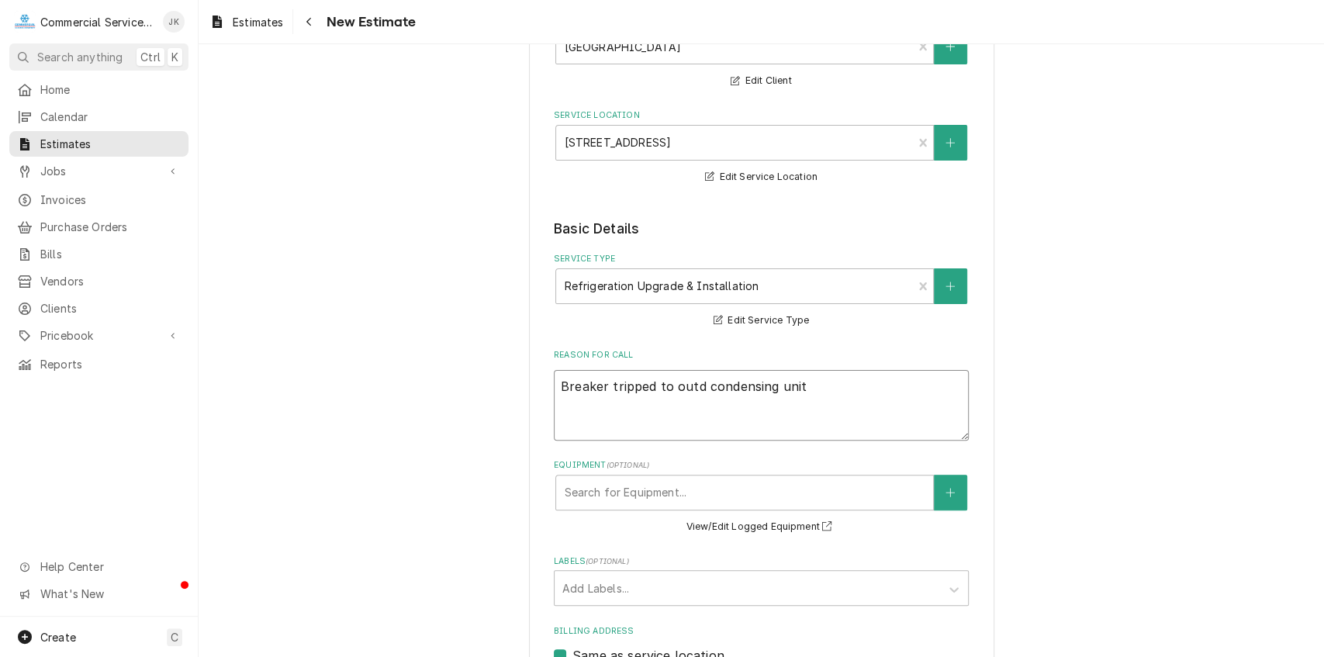
type textarea "x"
type textarea "Breaker tripped to outdo condensing unit"
type textarea "x"
type textarea "Breaker tripped to outdoo condensing unit"
type textarea "x"
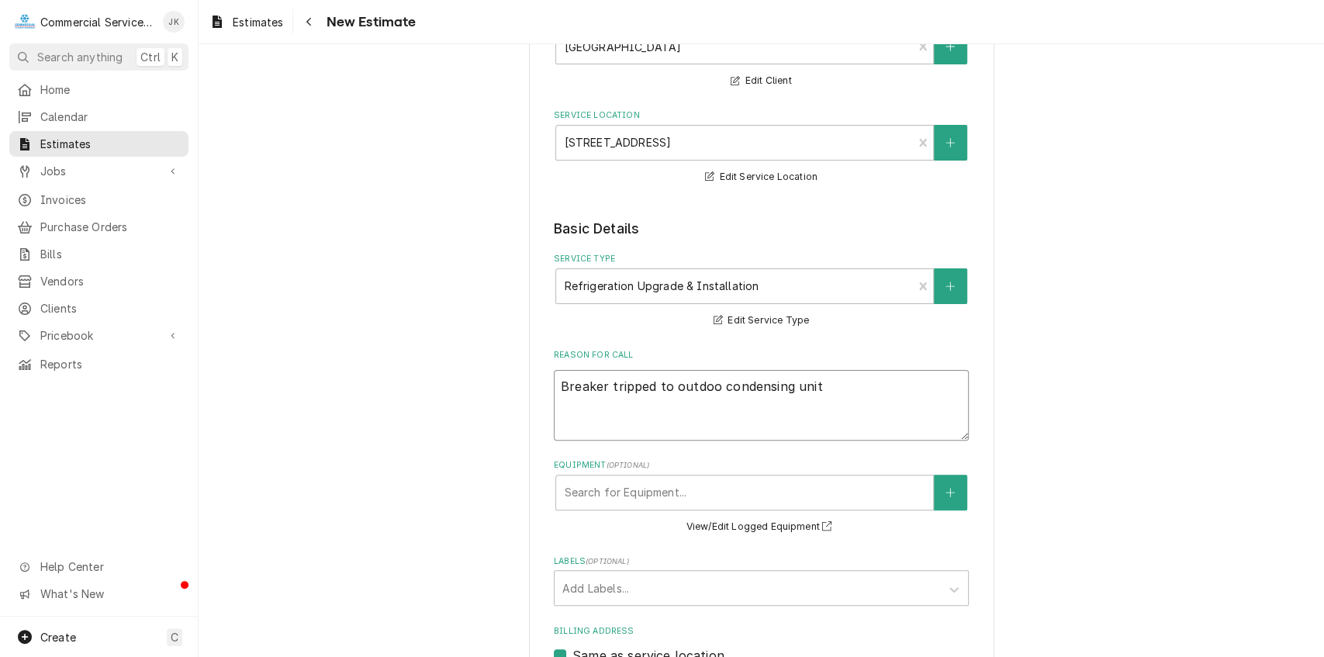
type textarea "Breaker tripped to outdoor condensing unit"
type textarea "x"
type textarea "Breaker tripped to outdoor condensing unit"
type textarea "x"
type textarea "Breaker tripped to outdoor condensing unit"
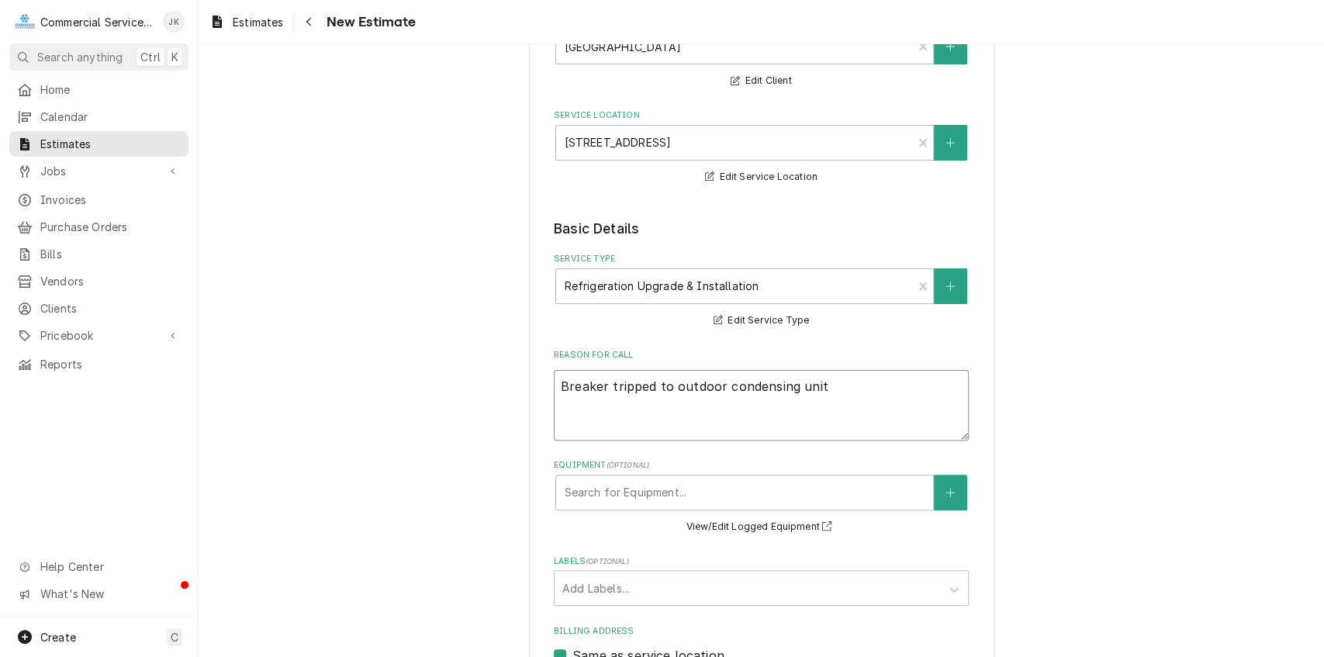
click at [821, 383] on textarea "Breaker tripped to outdoor condensing unit" at bounding box center [761, 405] width 415 height 71
type textarea "x"
type textarea "Breaker tripped to outdoor condensing unit"
type textarea "x"
type textarea "Breaker tripped to outdoor condensing unit a"
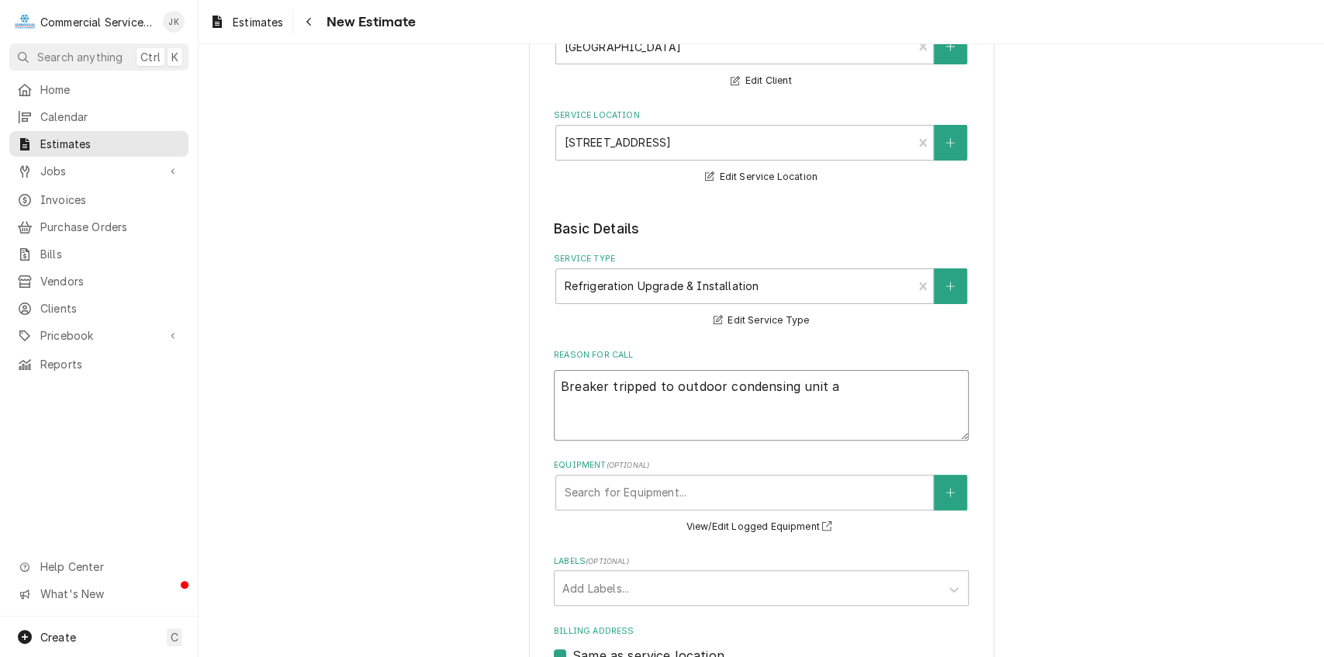
type textarea "x"
type textarea "Breaker tripped to outdoor condensing unit an"
type textarea "x"
type textarea "Breaker tripped to outdoor condensing unit and"
type textarea "x"
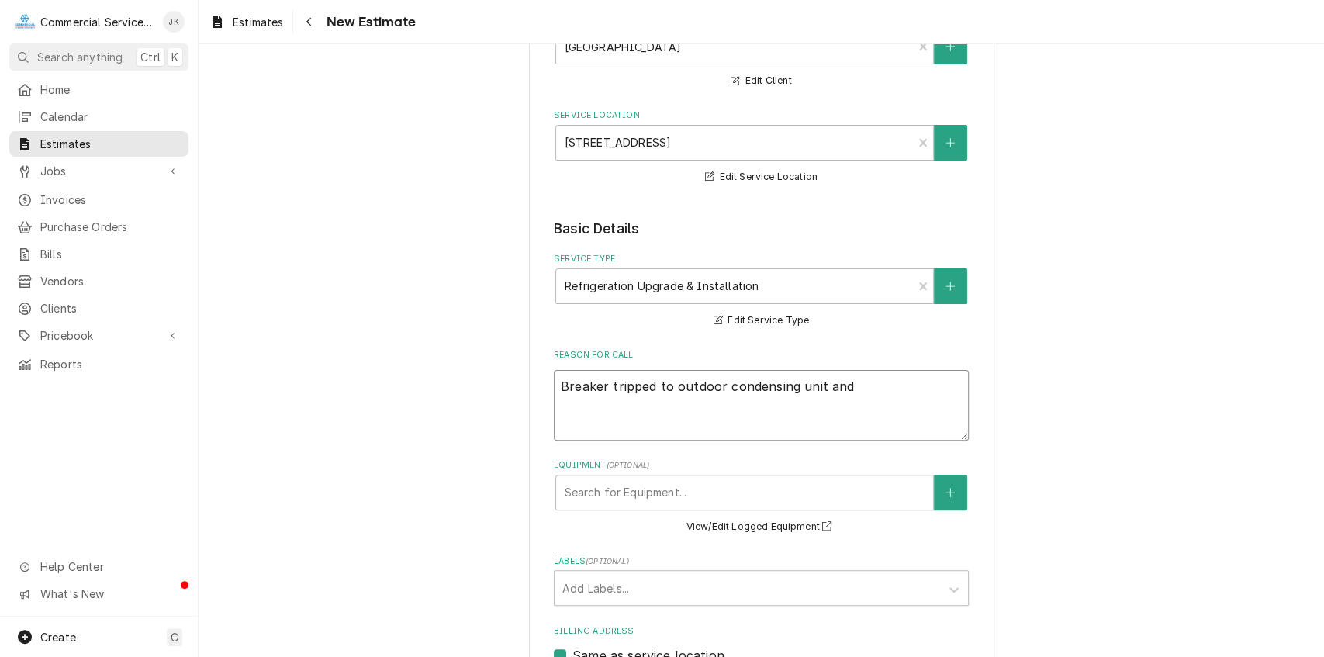
type textarea "Breaker tripped to outdoor condensing unit and"
type textarea "x"
type textarea "Breaker tripped to outdoor condensing unit and e"
type textarea "x"
type textarea "Breaker tripped to outdoor condensing unit and ev"
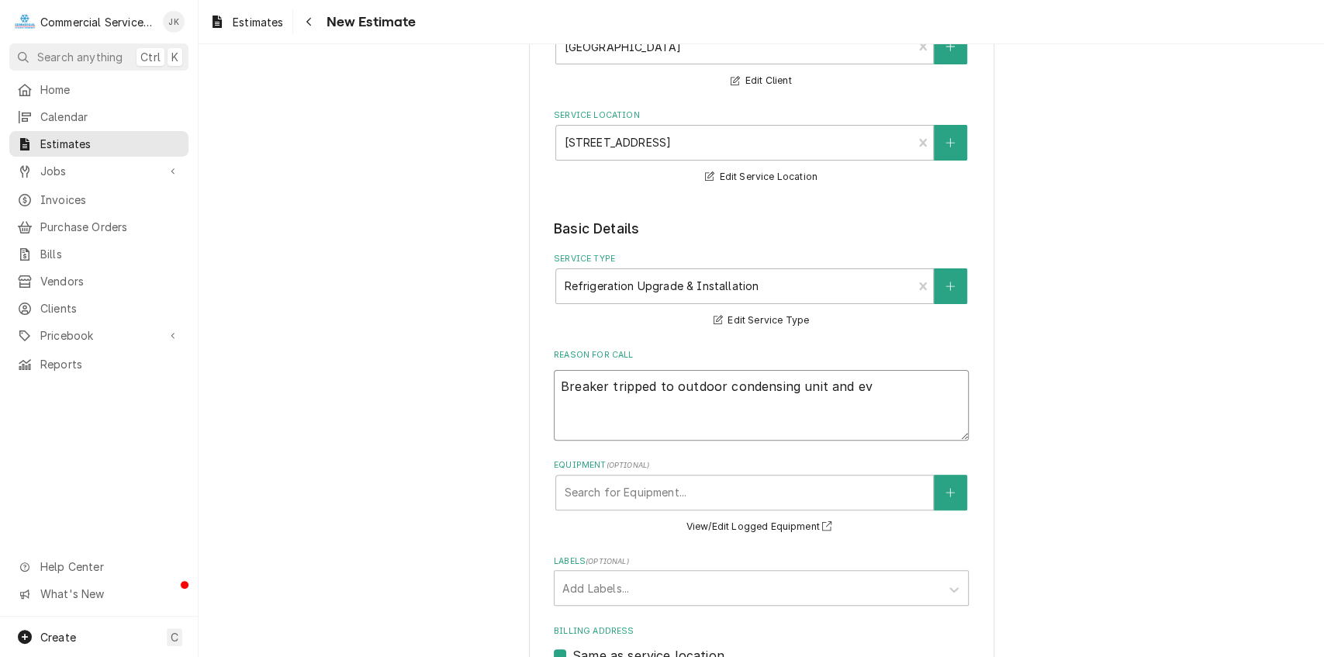
type textarea "x"
type textarea "Breaker tripped to outdoor condensing unit and eva"
type textarea "x"
type textarea "Breaker tripped to outdoor condensing unit and evap"
type textarea "x"
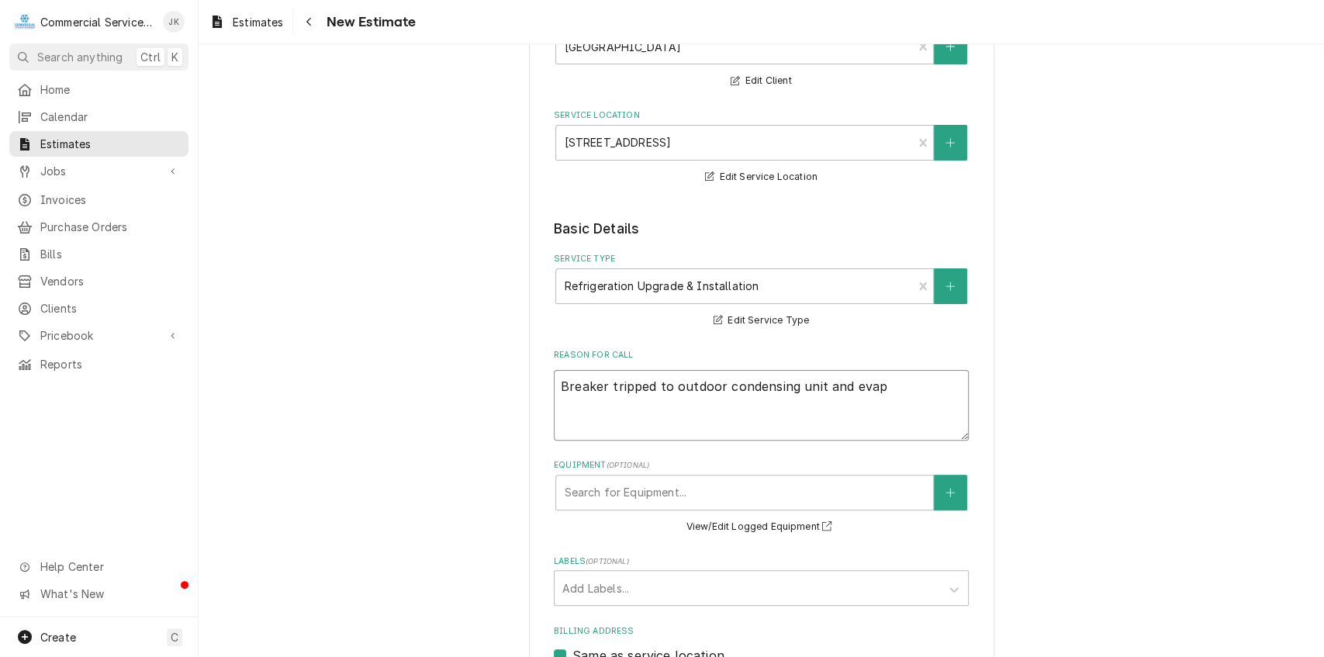
type textarea "Breaker tripped to outdoor condensing unit and evapo"
type textarea "x"
type textarea "Breaker tripped to outdoor condensing unit and evapor"
type textarea "x"
type textarea "Breaker tripped to outdoor condensing unit and evapora"
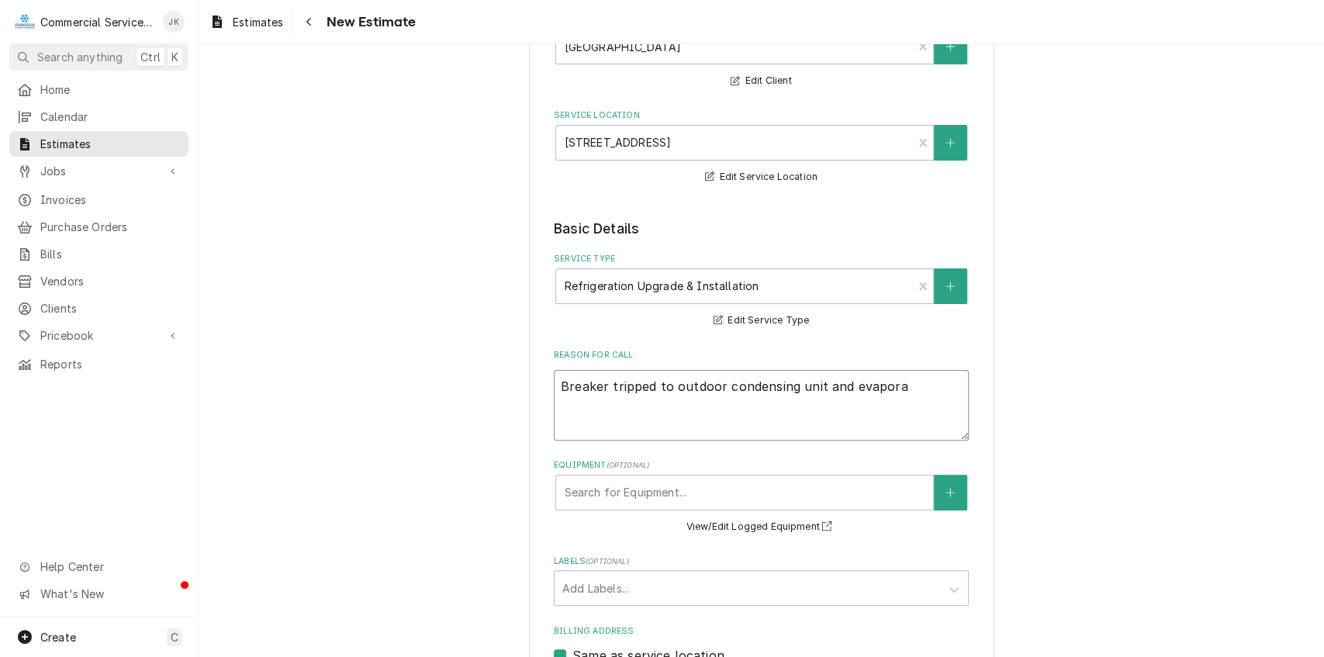
type textarea "x"
type textarea "Breaker tripped to outdoor condensing unit and evaporat"
type textarea "x"
type textarea "Breaker tripped to outdoor condensing unit and evaporato"
type textarea "x"
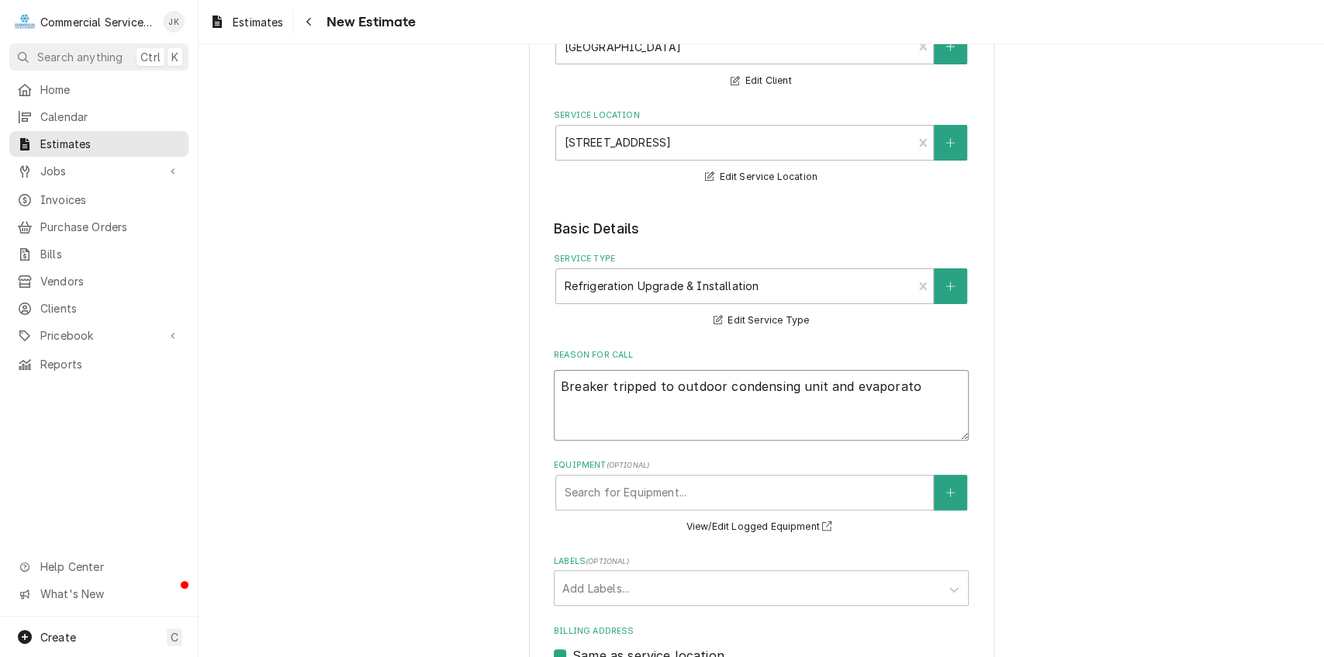
type textarea "Breaker tripped to outdoor condensing unit and evaporator"
type textarea "x"
type textarea "Breaker tripped to outdoor condensing unit and evaporator"
type textarea "x"
type textarea "Breaker tripped to outdoor condensing unit and evaporator c"
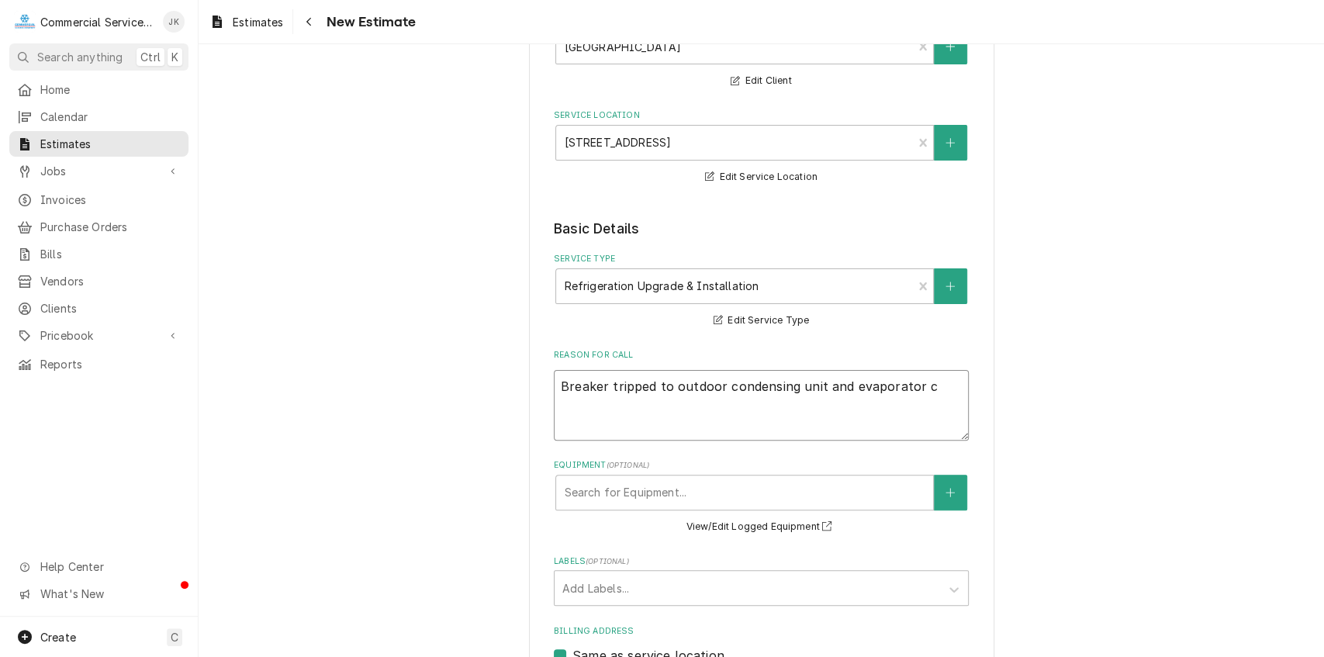
type textarea "x"
type textarea "Breaker tripped to outdoor condensing unit and evaporator co"
type textarea "x"
type textarea "Breaker tripped to outdoor condensing unit and evaporator coi"
type textarea "x"
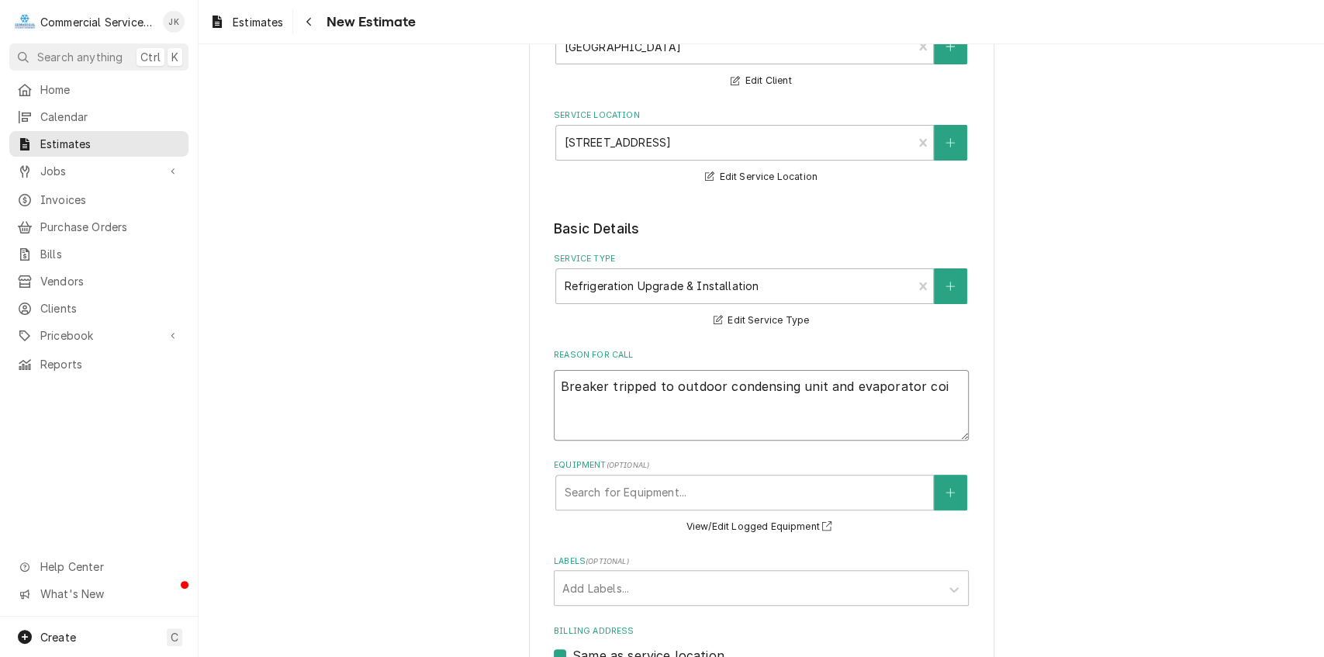
type textarea "Breaker tripped to outdoor condensing unit and evaporator coil"
type textarea "x"
type textarea "Breaker tripped to outdoor condensing unit and evaporator coil"
type textarea "x"
type textarea "Breaker tripped to outdoor condensing unit and evaporator coil l"
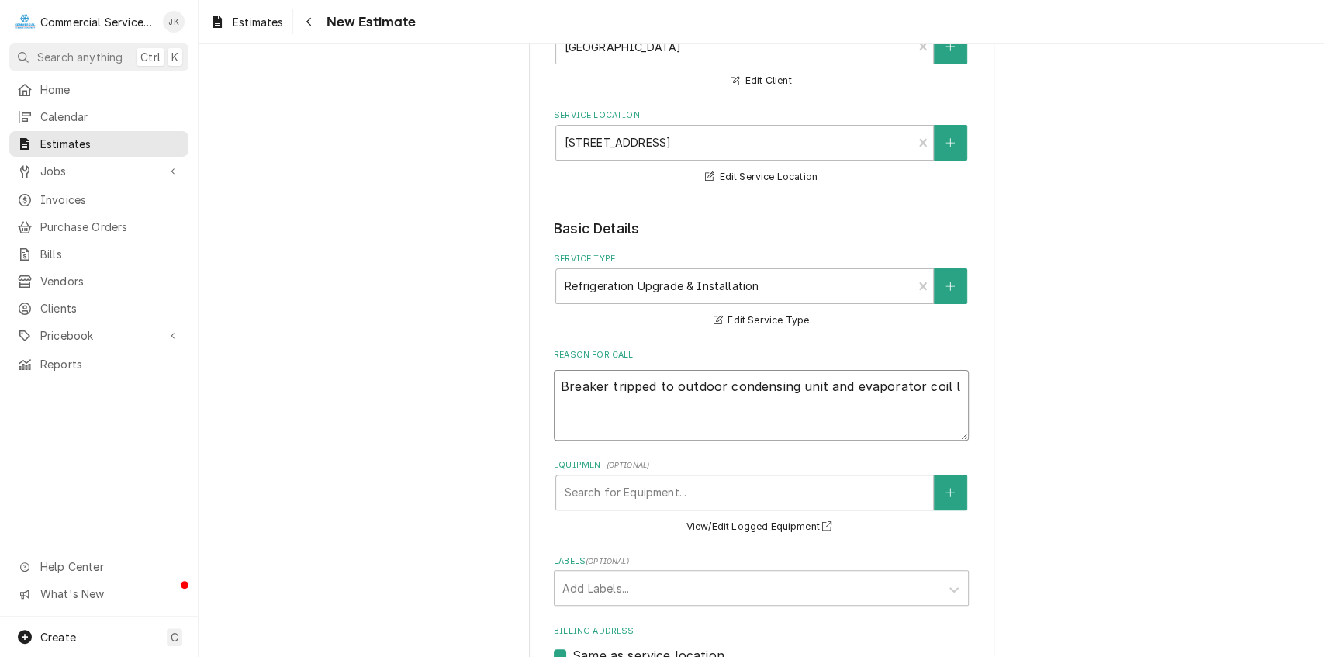
type textarea "x"
type textarea "Breaker tripped to outdoor condensing unit and evaporator coil le"
type textarea "x"
type textarea "Breaker tripped to outdoor condensing unit and evaporator coil lea"
type textarea "x"
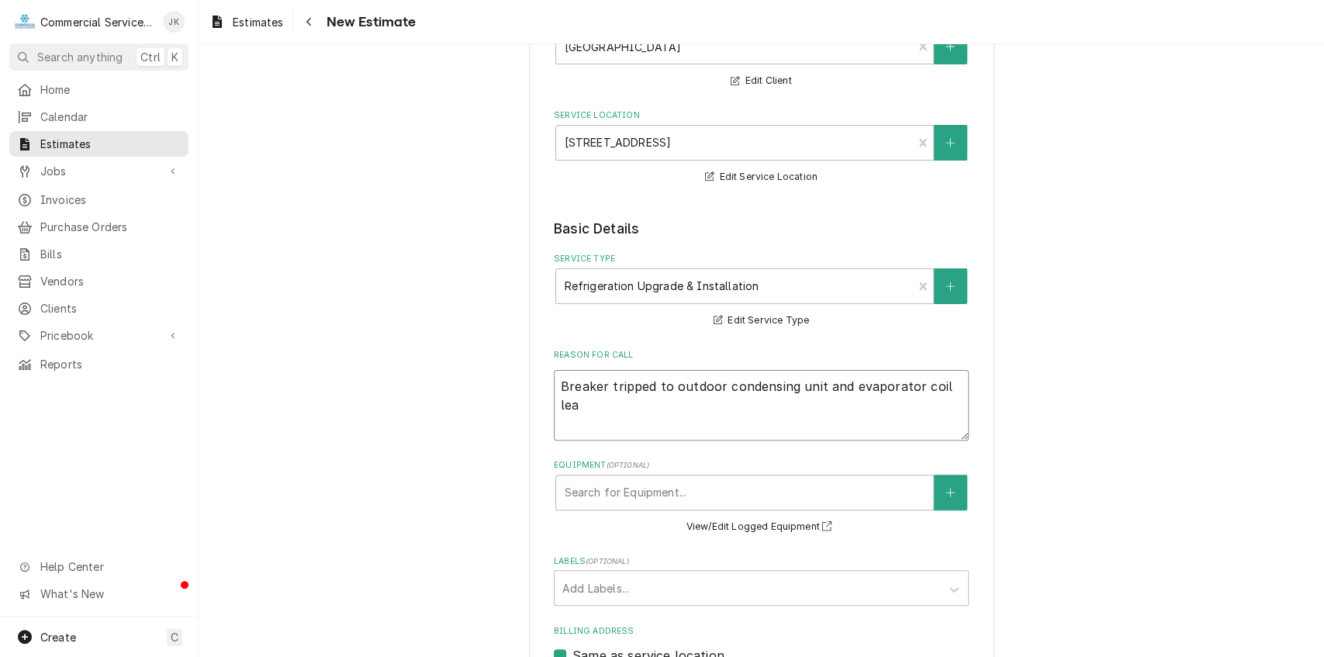
type textarea "Breaker tripped to outdoor condensing unit and evaporator coil leak"
type textarea "x"
type textarea "Breaker tripped to outdoor condensing unit and evaporator coil leaki"
type textarea "x"
type textarea "Breaker tripped to outdoor condensing unit and evaporator coil leakin"
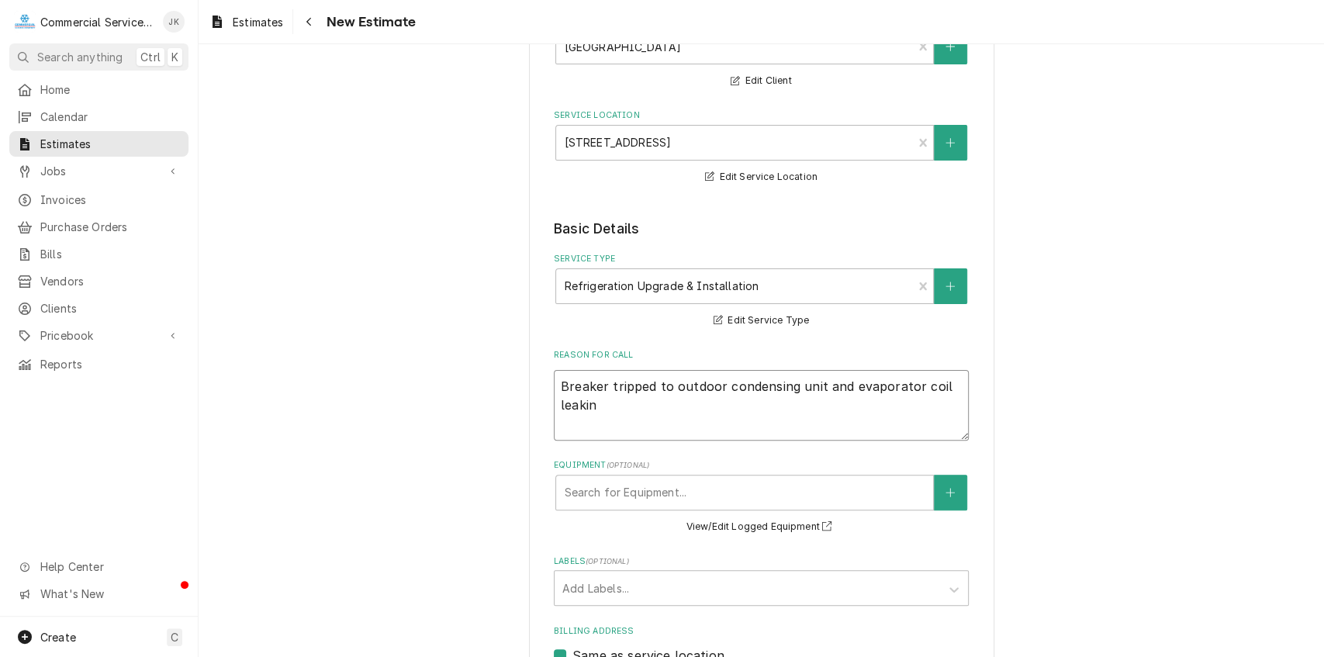
type textarea "x"
type textarea "Breaker tripped to outdoor condensing unit and evaporator coil leaking"
type textarea "x"
type textarea "Breaker tripped to outdoor condensing unit and evaporator coil leaking"
type textarea "x"
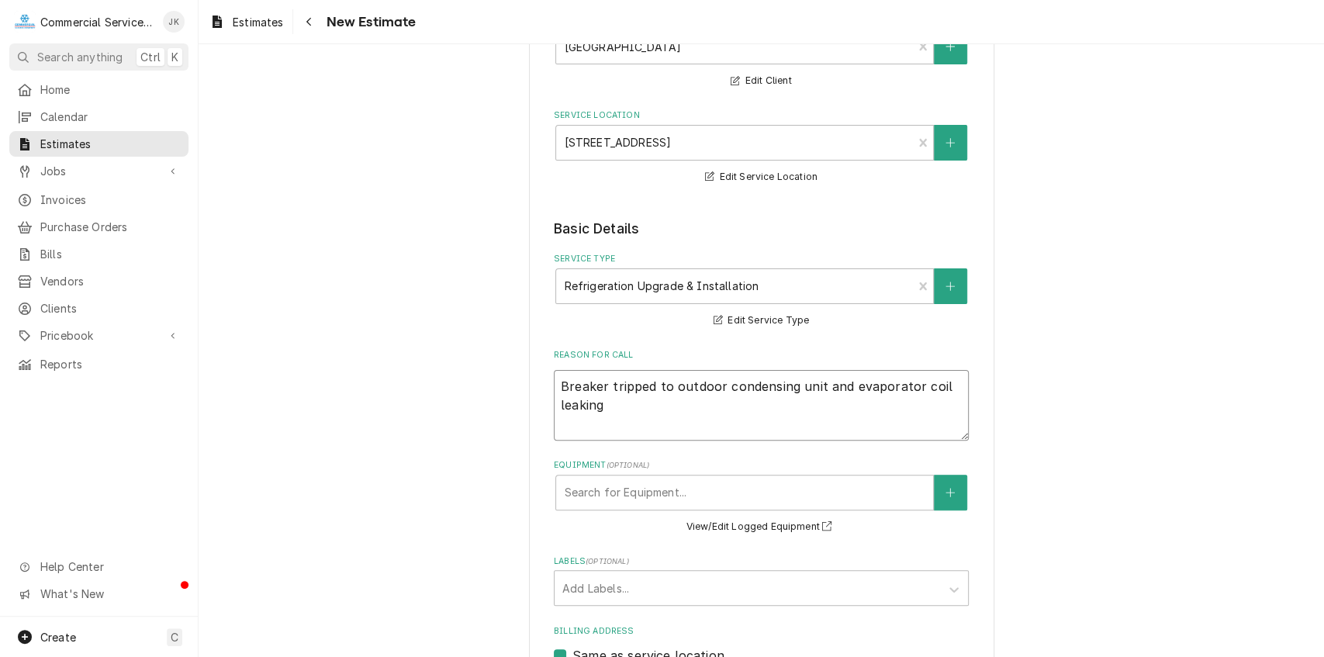
type textarea "Breaker tripped to outdoor condensing unit and evaporator coil leaking r"
type textarea "x"
type textarea "Breaker tripped to outdoor condensing unit and evaporator coil leaking re"
type textarea "x"
type textarea "Breaker tripped to outdoor condensing unit and evaporator coil leaking ref"
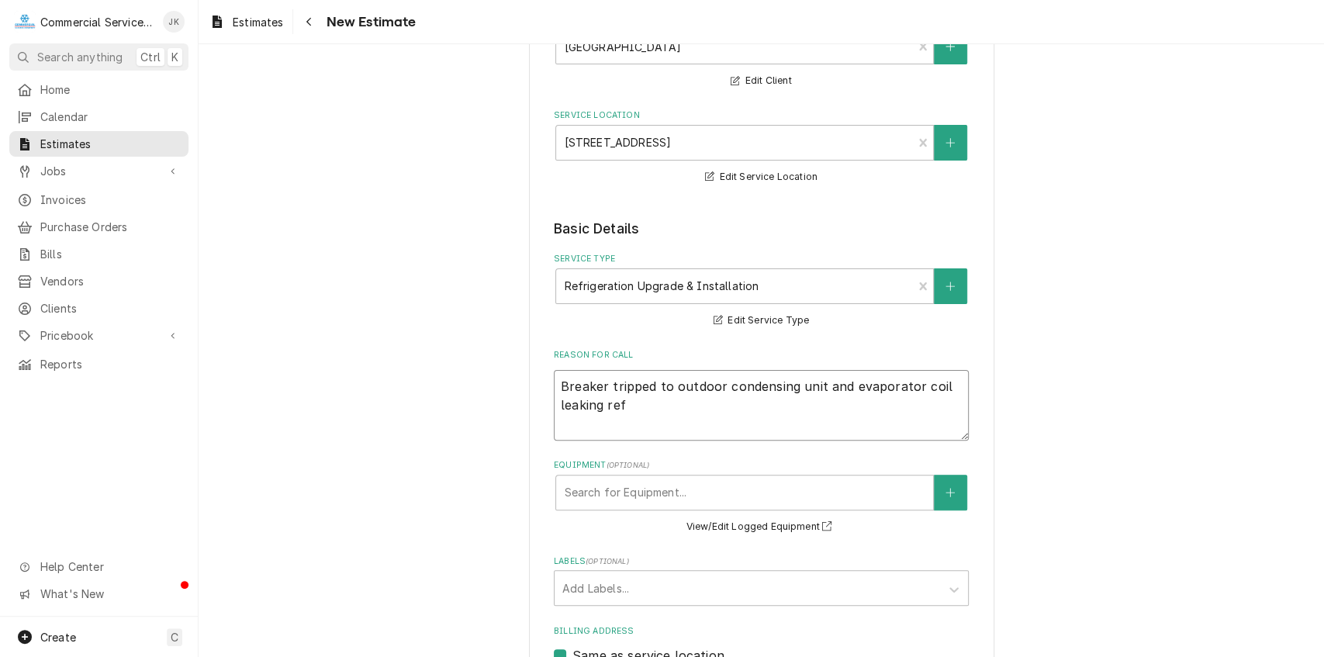
type textarea "x"
type textarea "Breaker tripped to outdoor condensing unit and evaporator coil leaking refr"
type textarea "x"
type textarea "Breaker tripped to outdoor condensing unit and evaporator coil leaking refri"
type textarea "x"
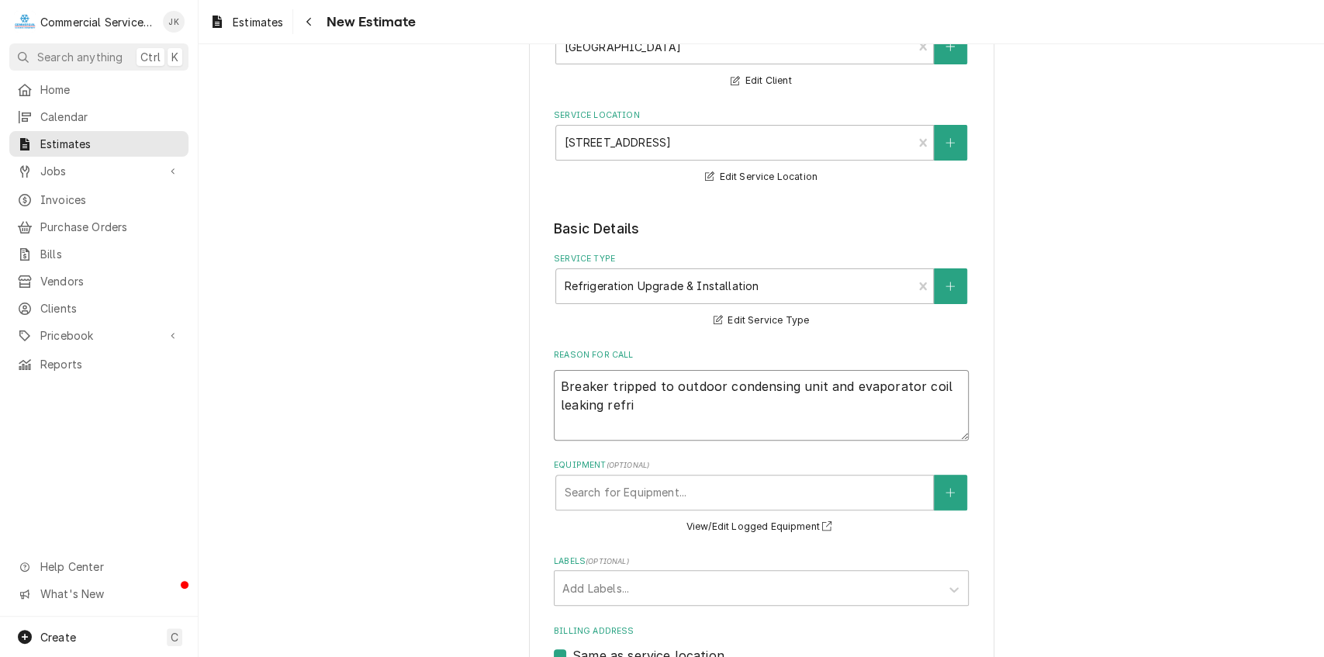
type textarea "Breaker tripped to outdoor condensing unit and evaporator coil leaking refrig"
type textarea "x"
type textarea "Breaker tripped to outdoor condensing unit and evaporator coil leaking refrige"
type textarea "x"
type textarea "Breaker tripped to outdoor condensing unit and evaporator coil leaking refriger"
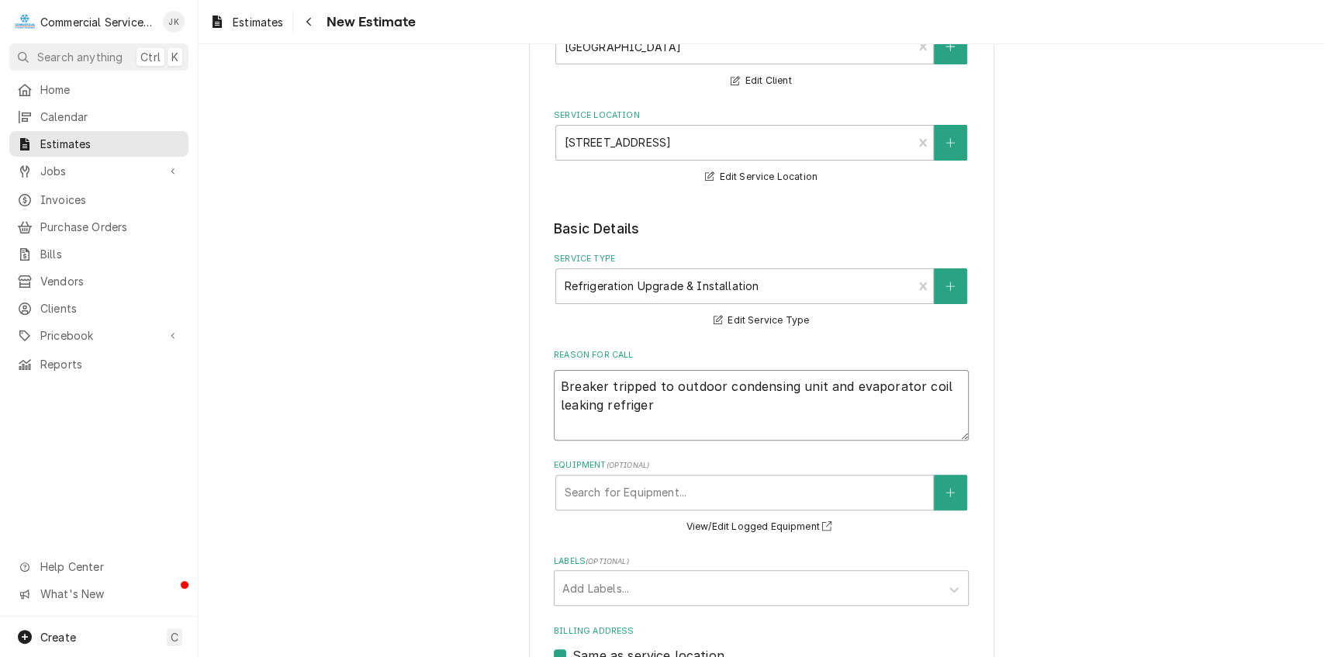
type textarea "x"
type textarea "Breaker tripped to outdoor condensing unit and evaporator coil leaking refrigera"
type textarea "x"
type textarea "Breaker tripped to outdoor condensing unit and evaporator coil leaking refriger…"
type textarea "x"
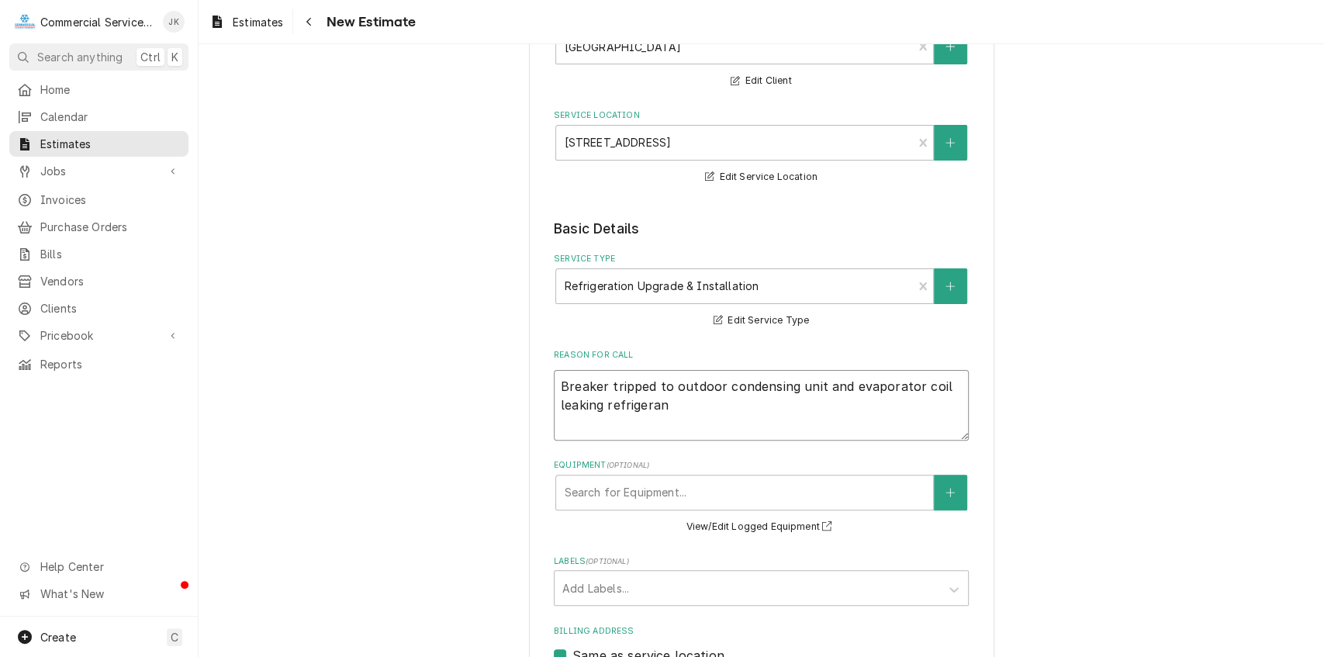
type textarea "Breaker tripped to outdoor condensing unit and evaporator coil leaking refriger…"
type textarea "x"
type textarea "Breaker tripped to outdoor condensing unit and evaporator coil leaking refriger…"
type textarea "x"
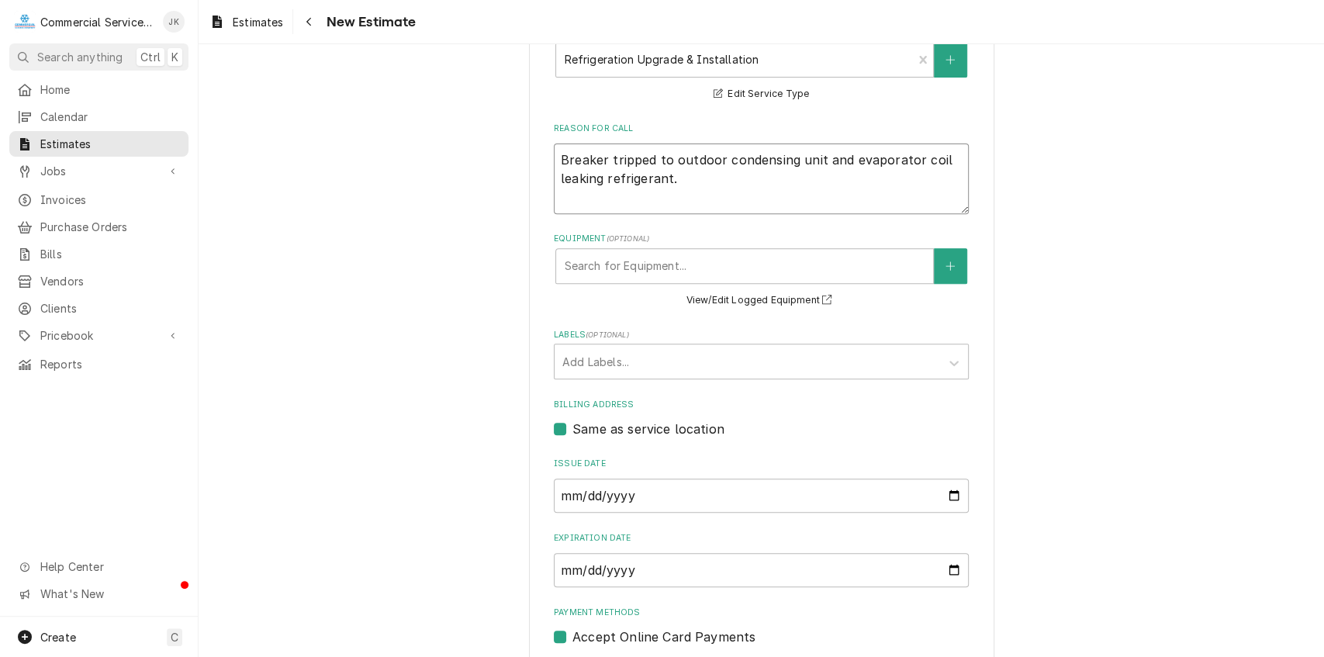
scroll to position [435, 0]
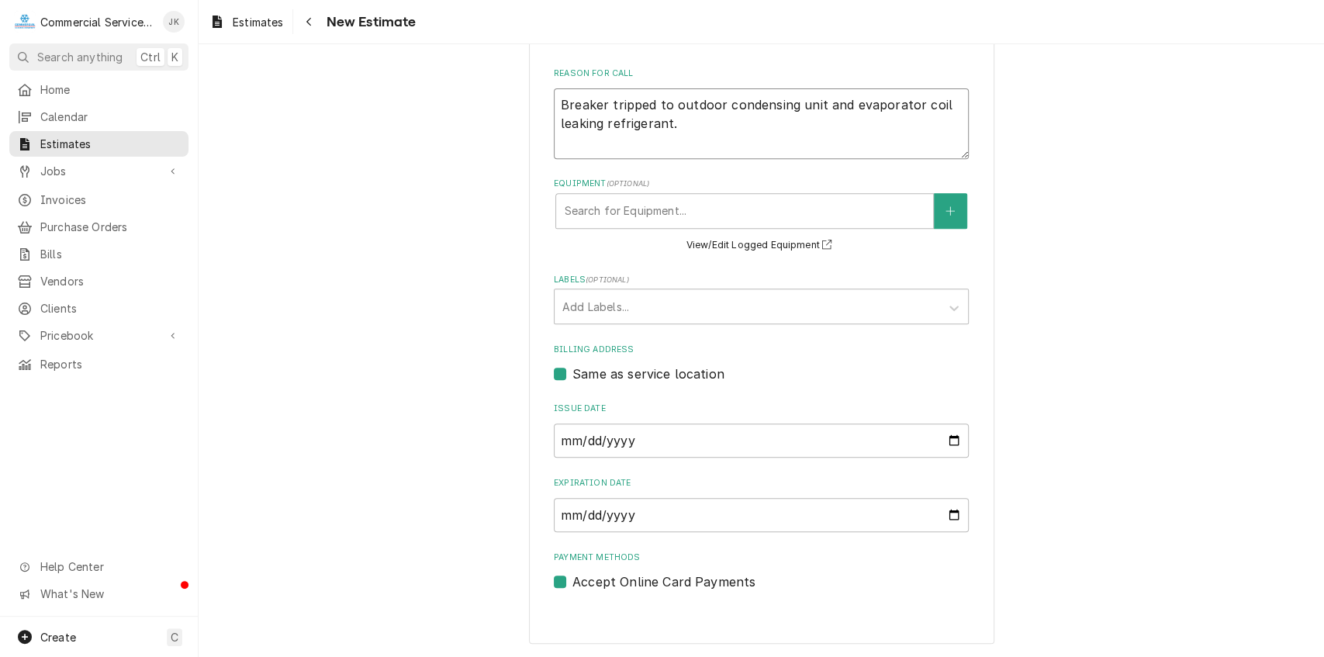
type textarea "Breaker tripped to outdoor condensing unit and evaporator coil leaking refriger…"
click at [949, 513] on input "Expiration Date" at bounding box center [761, 515] width 415 height 34
type textarea "x"
type input "[DATE]"
type textarea "x"
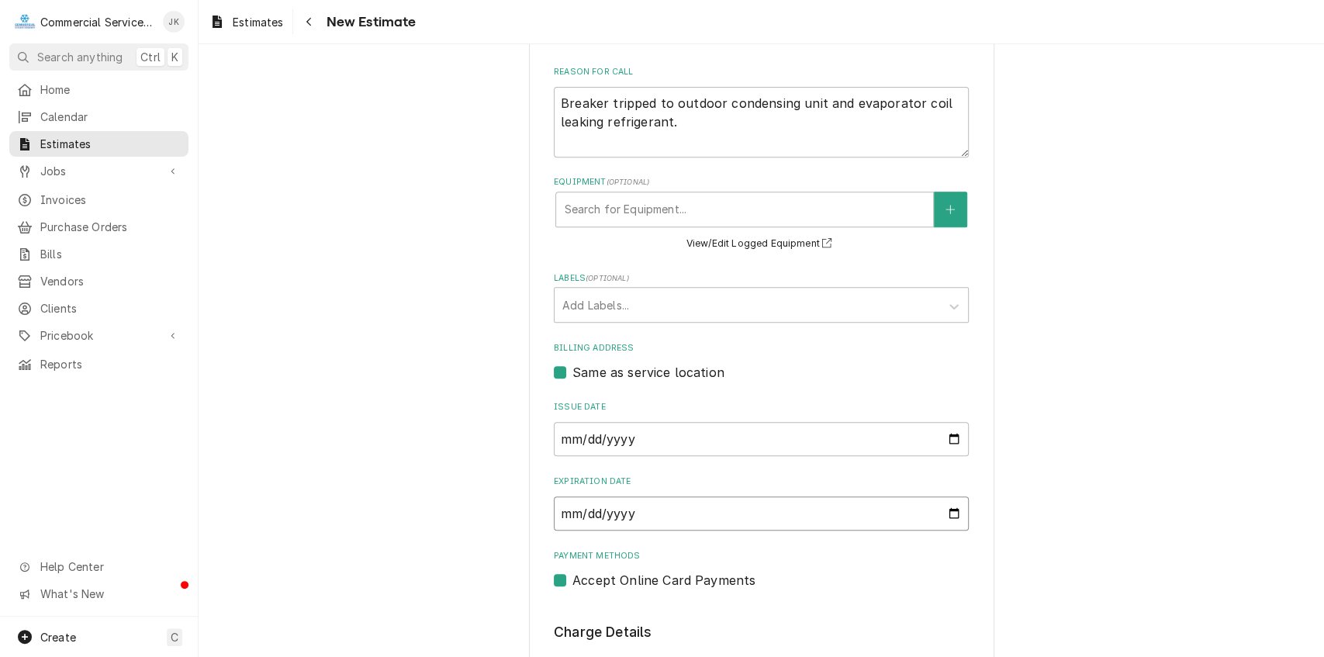
type input "[DATE]"
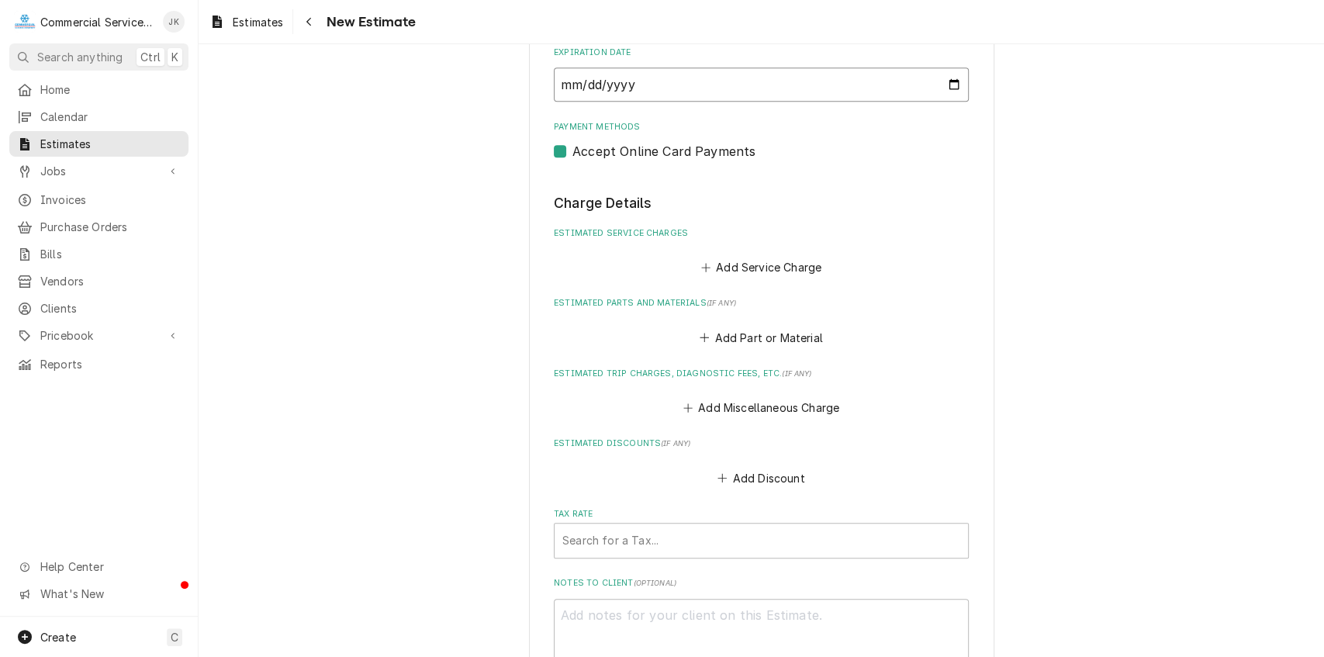
scroll to position [881, 0]
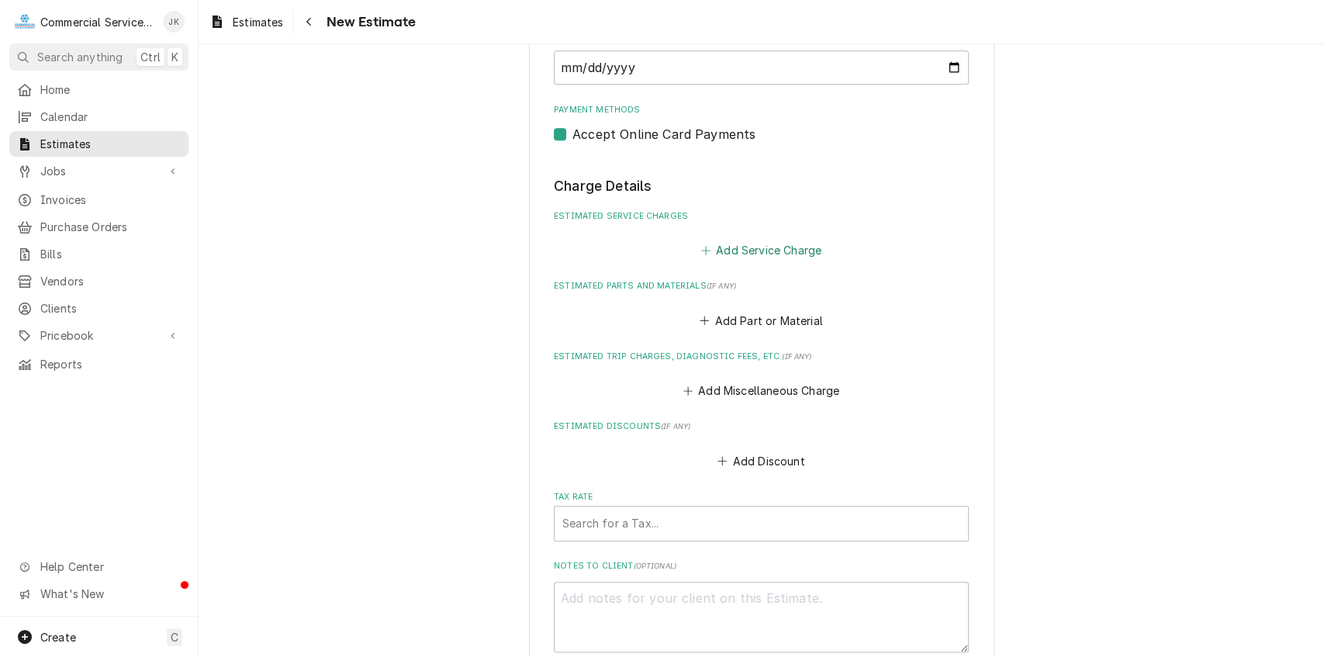
click at [725, 250] on button "Add Service Charge" at bounding box center [761, 251] width 126 height 22
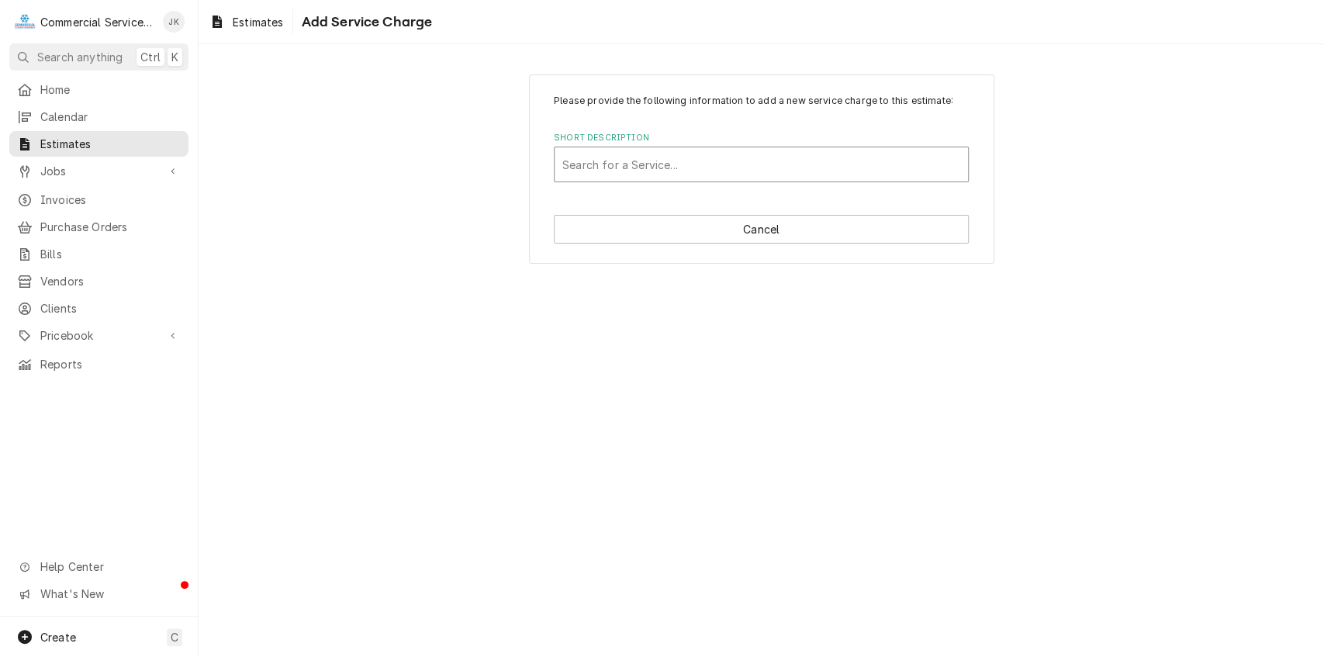
click at [579, 164] on div "Short Description" at bounding box center [761, 164] width 398 height 28
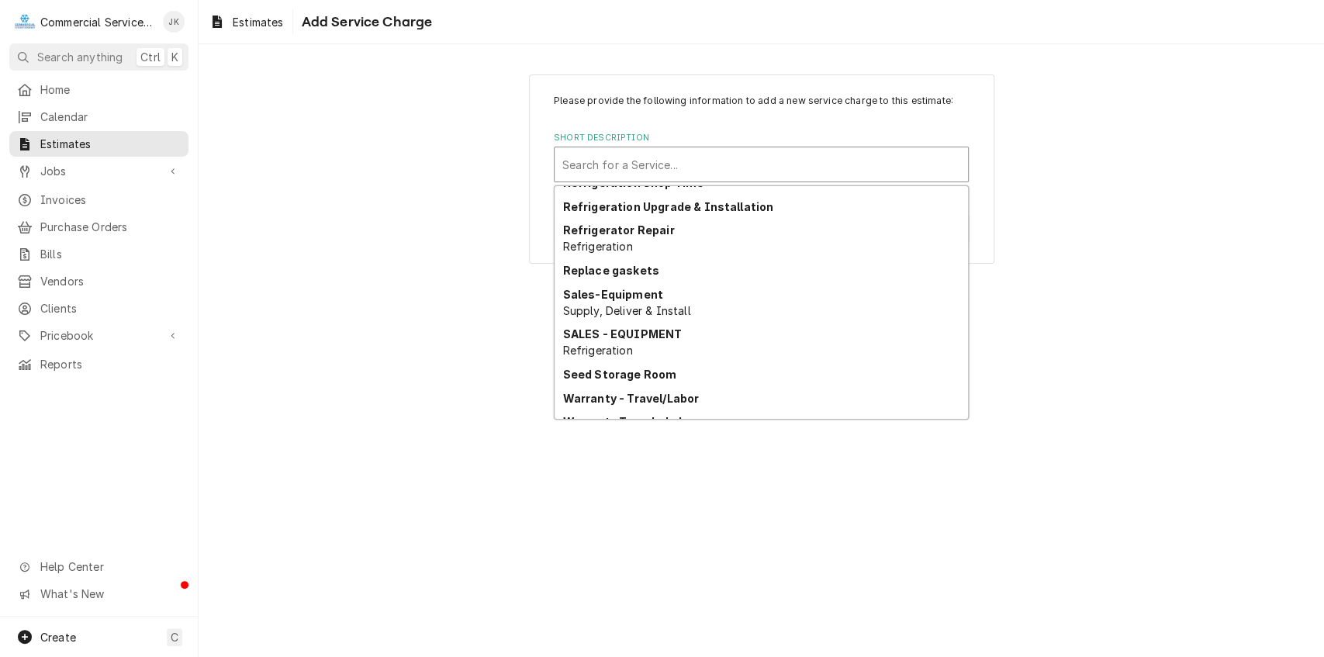
scroll to position [1959, 0]
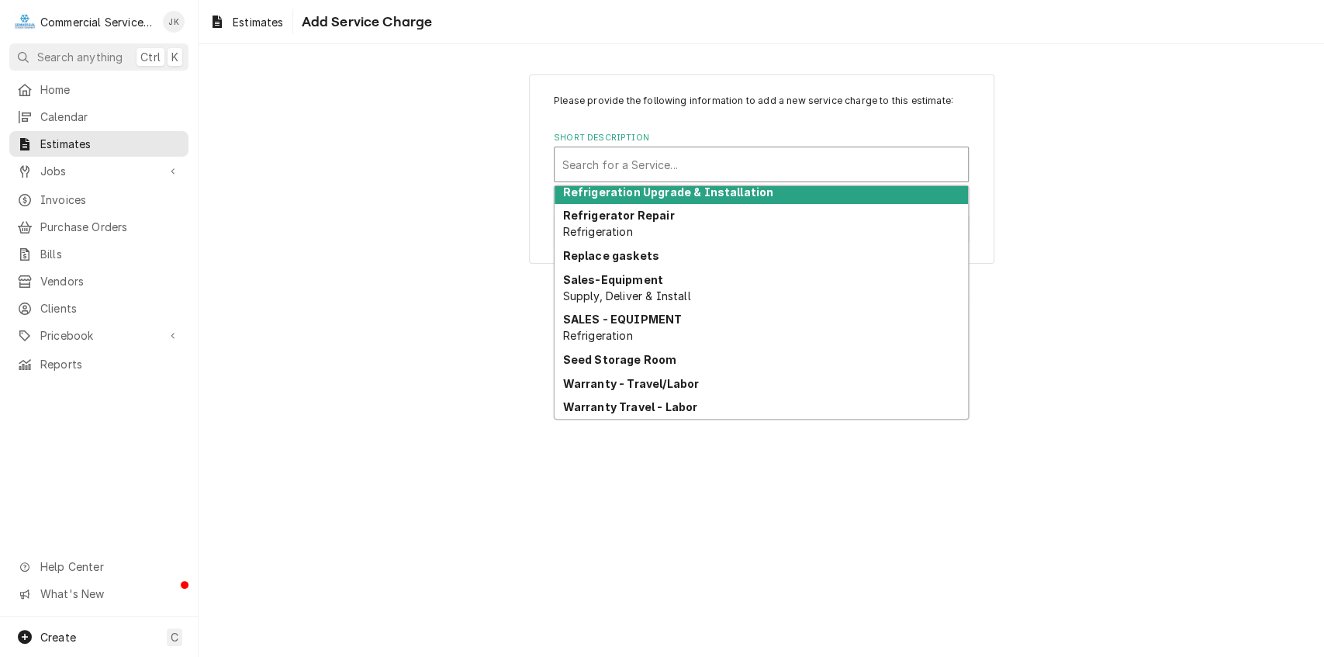
click at [713, 186] on strong "Refrigeration Upgrade & Installation" at bounding box center [668, 191] width 211 height 13
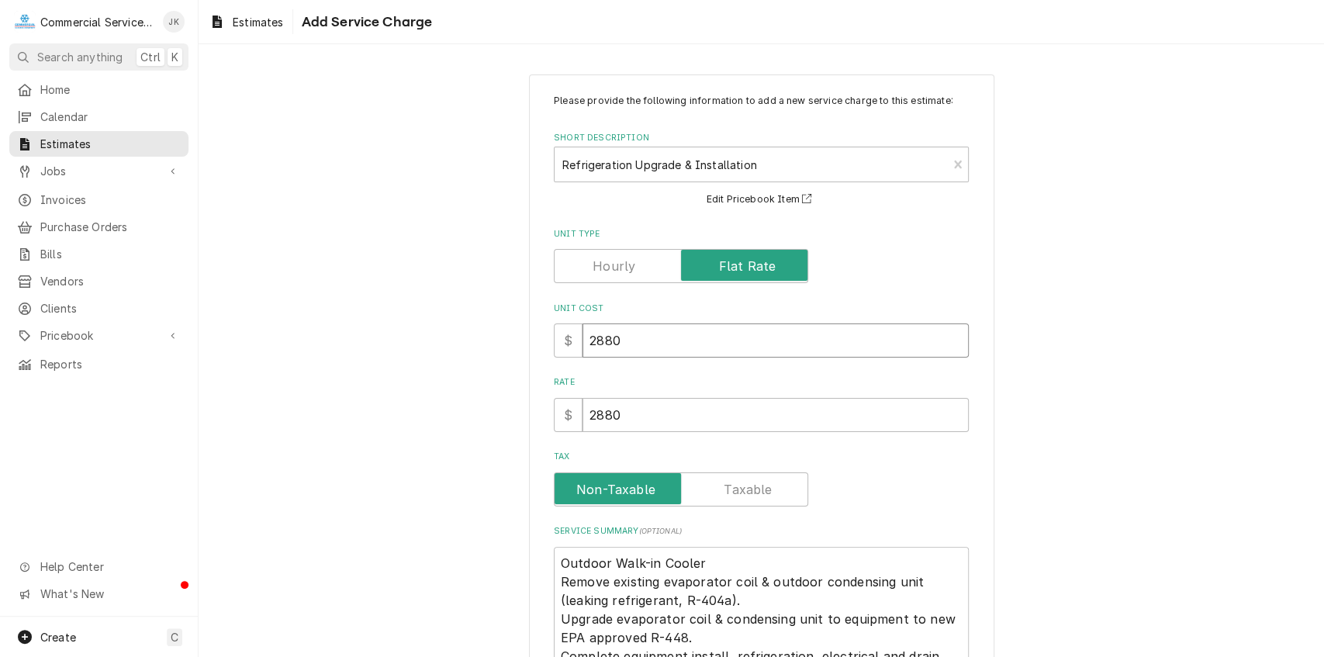
click at [630, 338] on input "2880" at bounding box center [775, 340] width 386 height 34
type textarea "x"
type input "288"
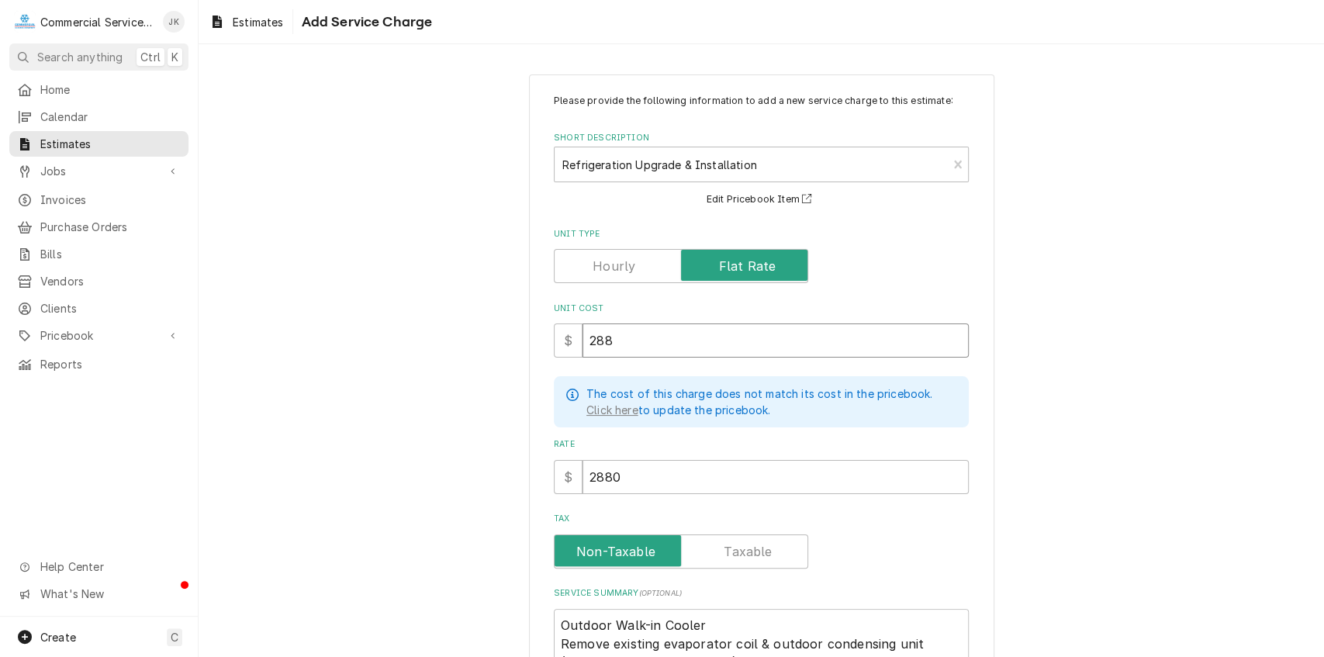
type textarea "x"
type input "28"
type textarea "x"
type input "2"
type textarea "x"
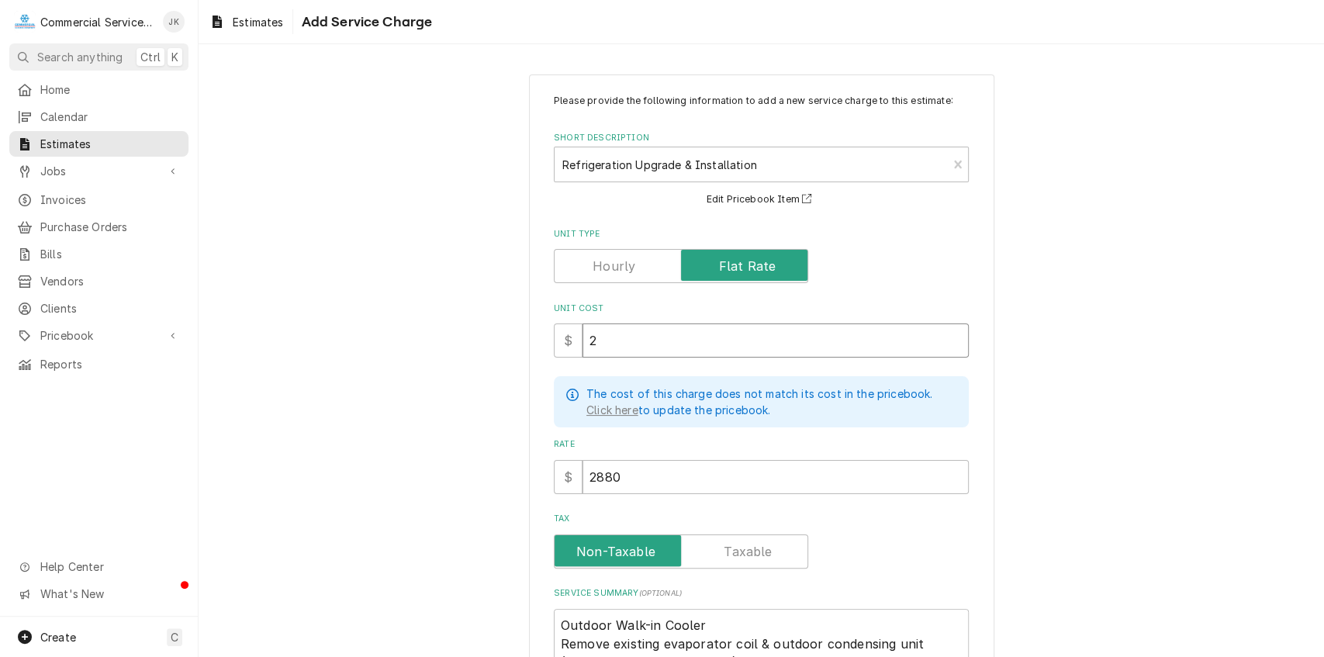
type input "22"
type textarea "x"
type input "224"
type textarea "x"
type input "2240"
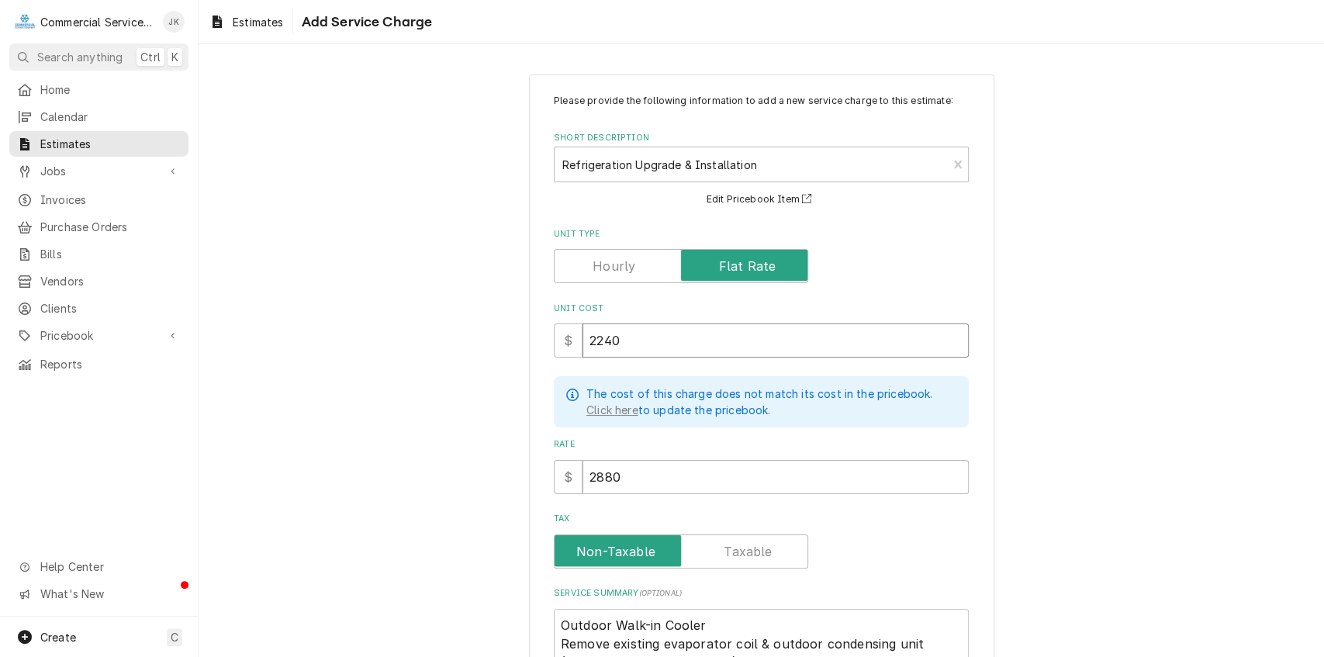
type textarea "x"
type input "2240"
click at [623, 475] on input "2880" at bounding box center [775, 477] width 386 height 34
type textarea "x"
type input "288"
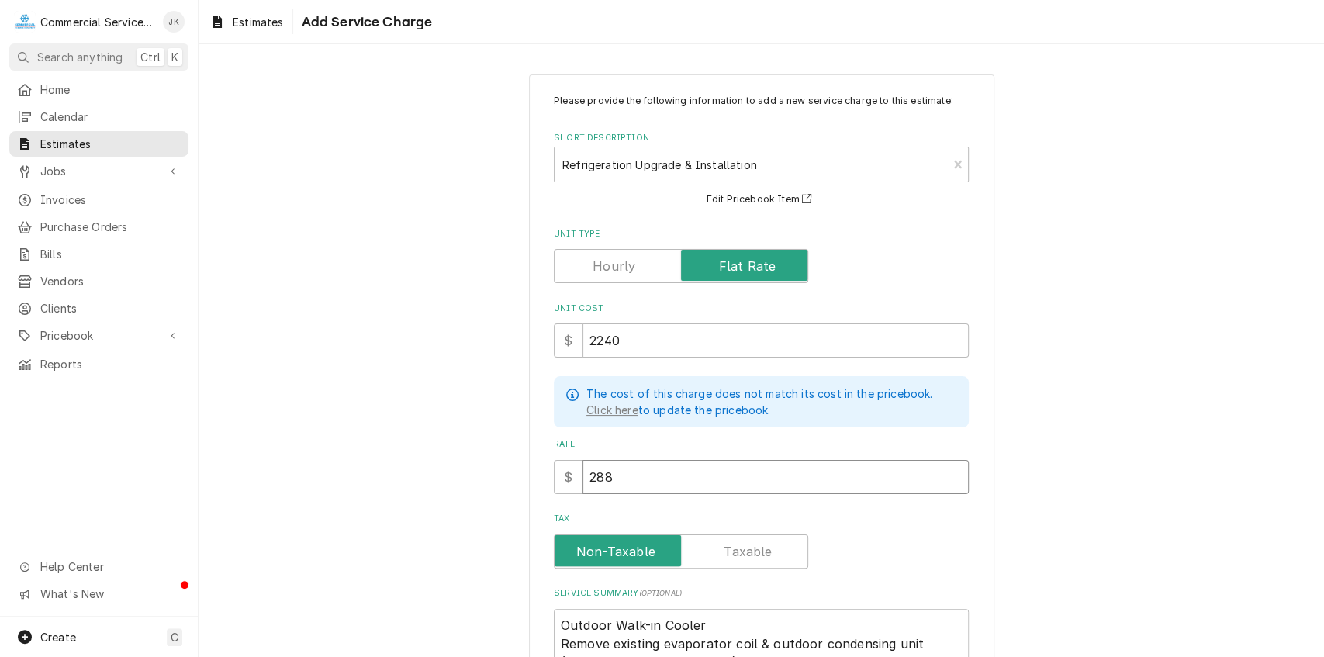
type textarea "x"
type input "28"
type textarea "x"
type input "2"
type textarea "x"
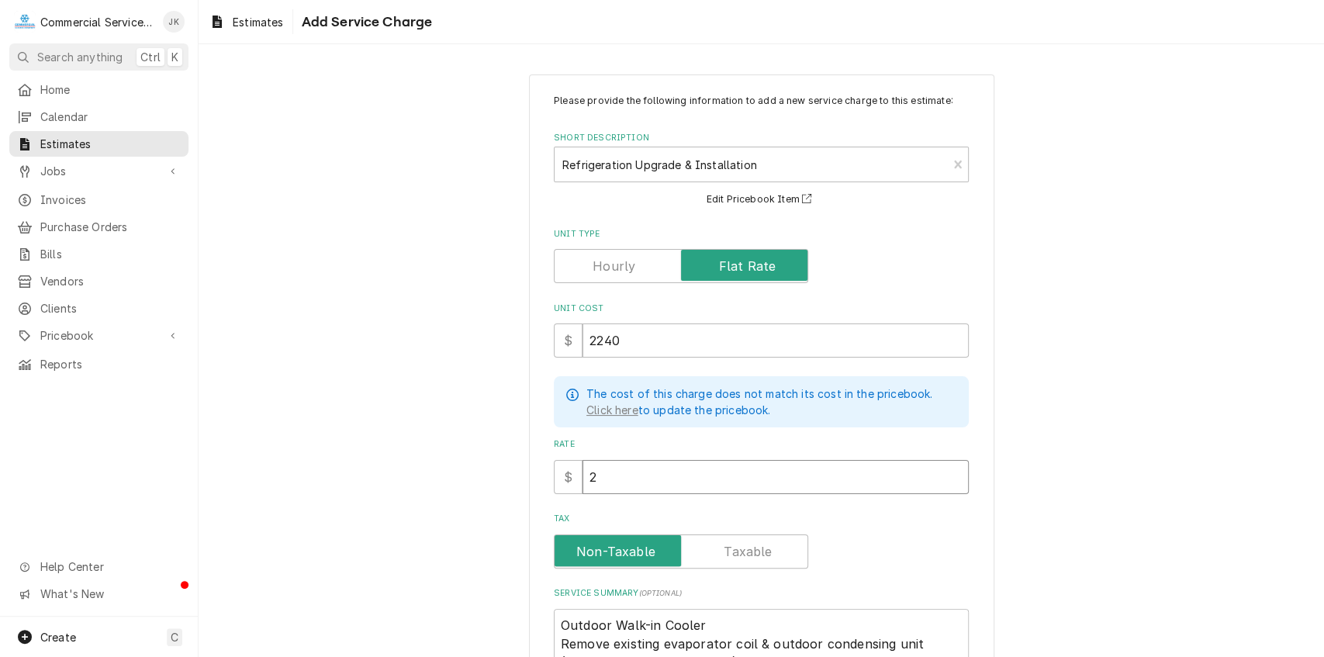
type input "22"
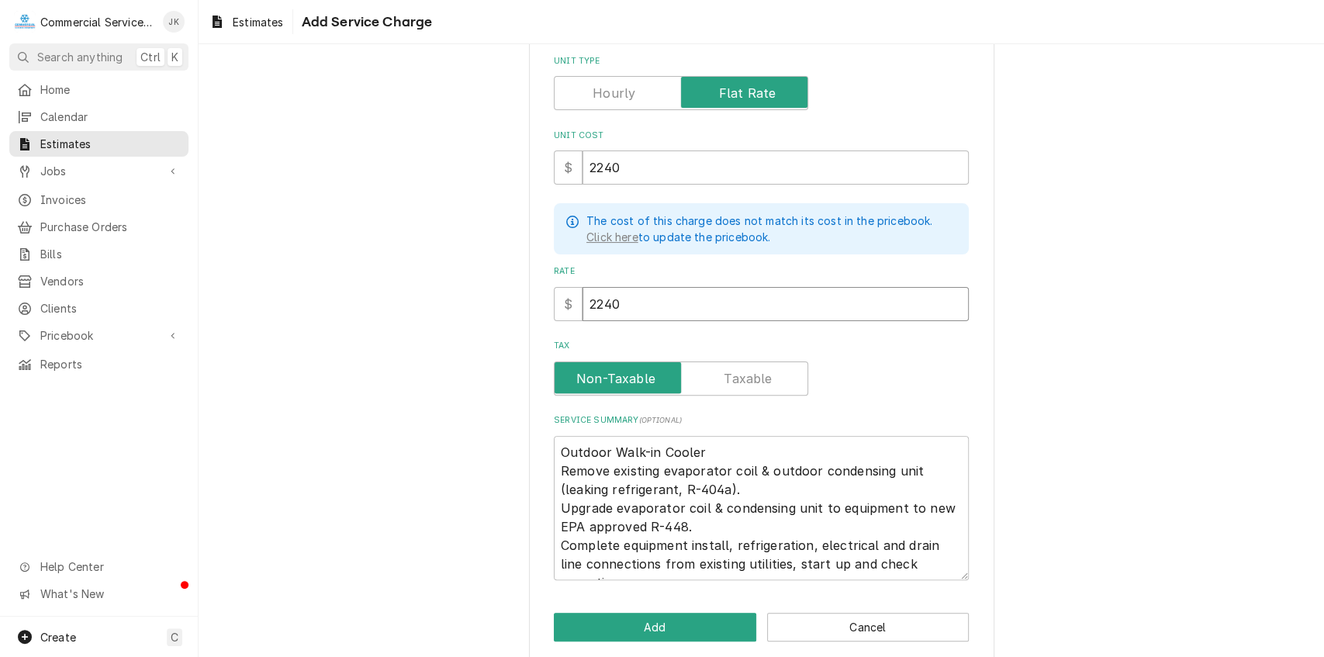
scroll to position [174, 0]
click at [606, 447] on textarea "Outdoor Walk-in Cooler Remove existing evaporator coil & outdoor condensing uni…" at bounding box center [761, 507] width 415 height 145
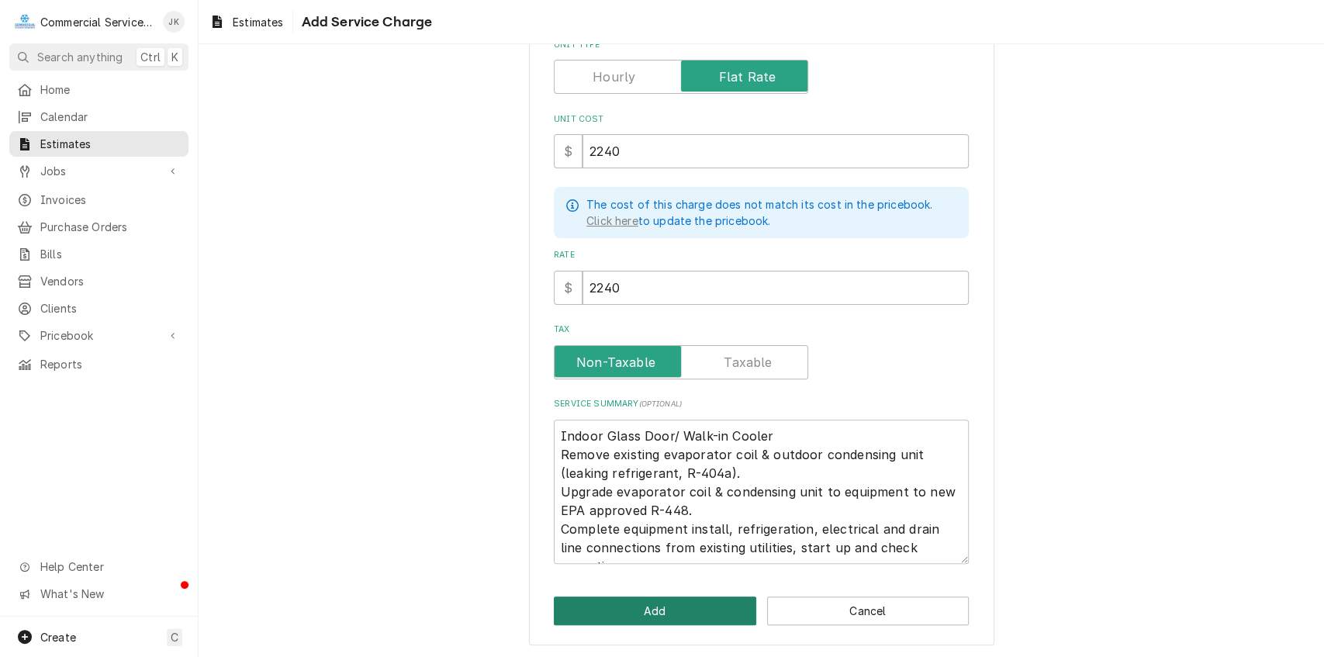
click at [647, 609] on button "Add" at bounding box center [655, 610] width 202 height 29
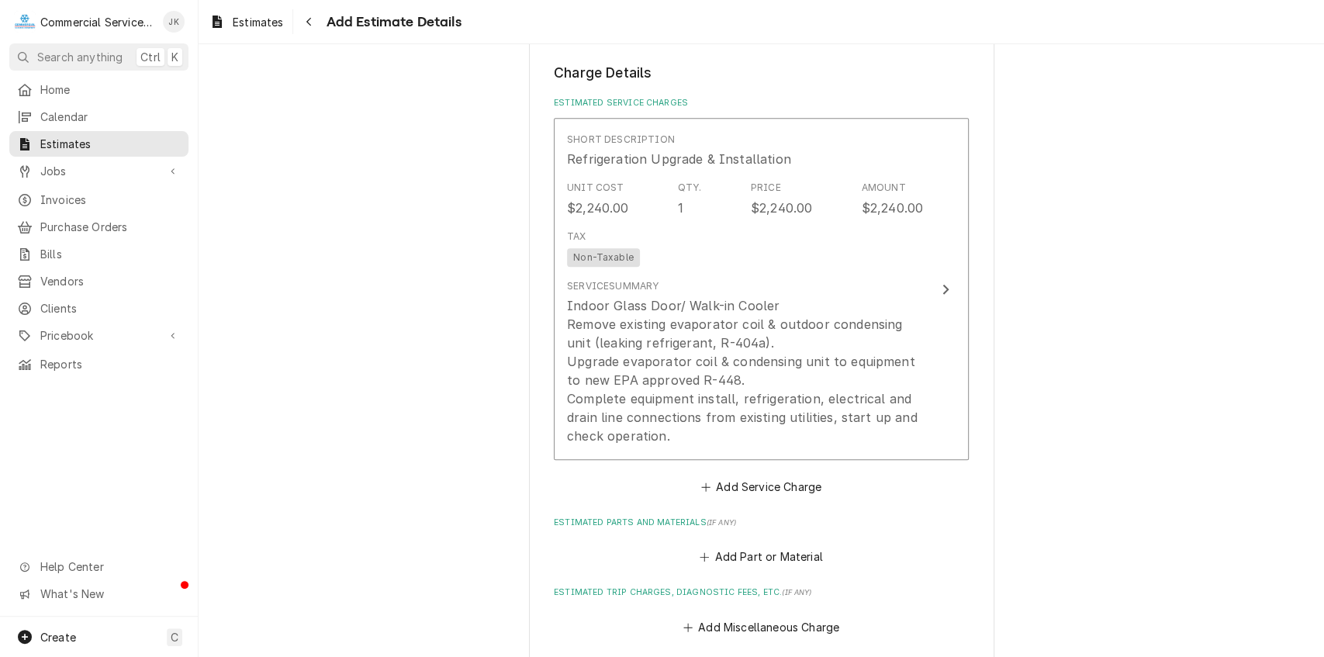
scroll to position [1016, 0]
